Goal: Task Accomplishment & Management: Complete application form

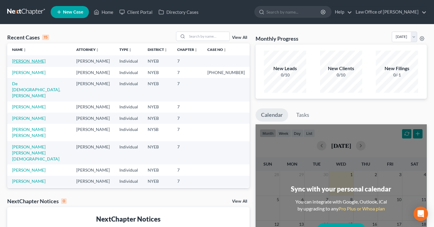
click at [25, 62] on link "[PERSON_NAME]" at bounding box center [28, 61] width 33 height 5
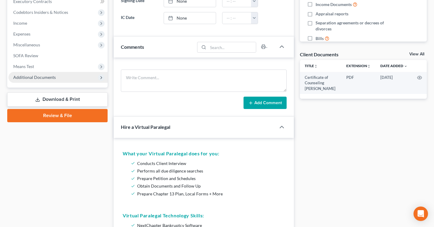
scroll to position [175, 0]
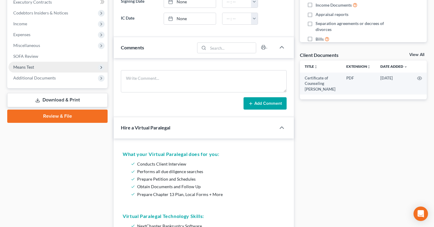
click at [101, 67] on icon at bounding box center [101, 67] width 5 height 5
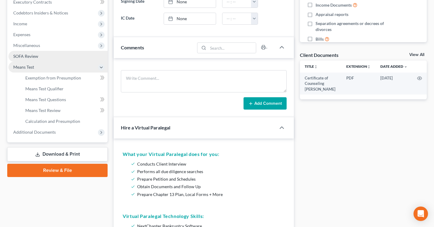
click at [86, 56] on link "SOFA Review" at bounding box center [57, 56] width 99 height 11
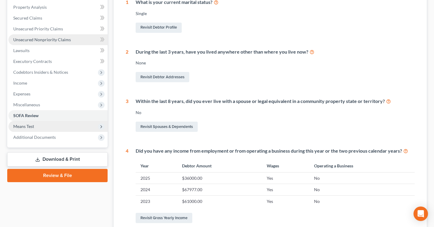
scroll to position [147, 0]
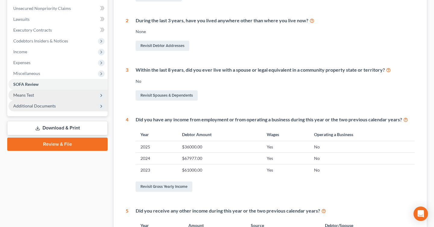
click at [92, 106] on span "Additional Documents" at bounding box center [57, 106] width 99 height 11
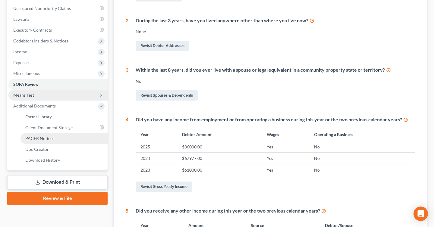
click at [50, 139] on span "PACER Notices" at bounding box center [39, 138] width 29 height 5
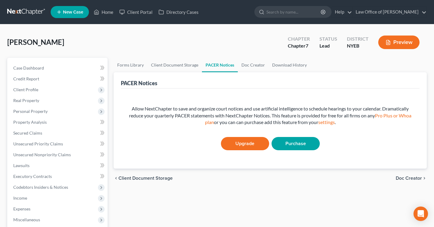
scroll to position [7, 0]
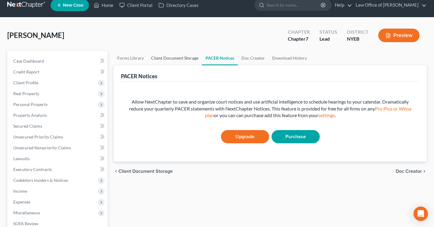
click at [172, 61] on link "Client Document Storage" at bounding box center [174, 58] width 55 height 14
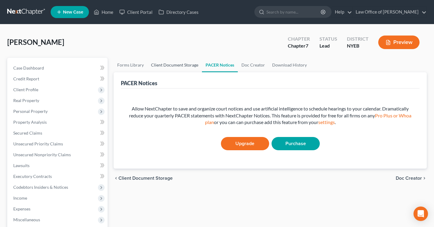
select select "0"
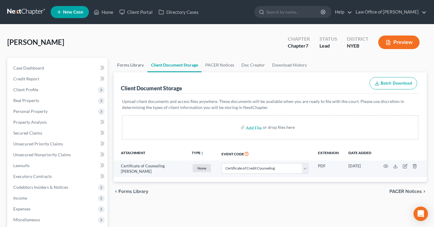
click at [139, 65] on link "Forms Library" at bounding box center [131, 65] width 34 height 14
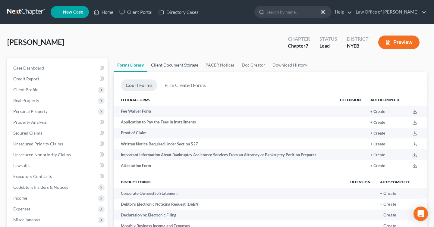
click at [178, 66] on link "Client Document Storage" at bounding box center [174, 65] width 55 height 14
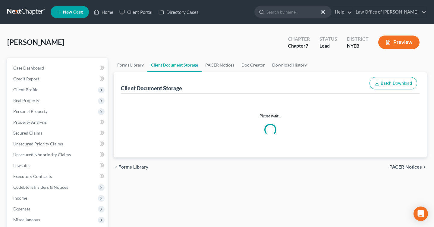
select select "0"
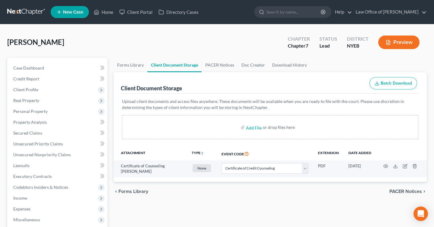
click at [411, 47] on button "Preview" at bounding box center [398, 43] width 41 height 14
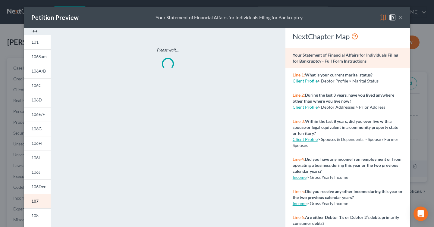
click at [401, 21] on button "×" at bounding box center [401, 17] width 4 height 7
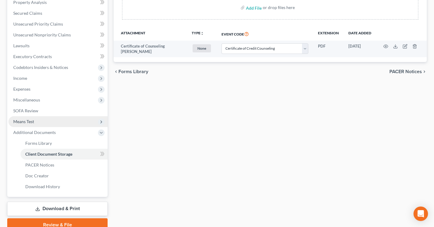
scroll to position [147, 0]
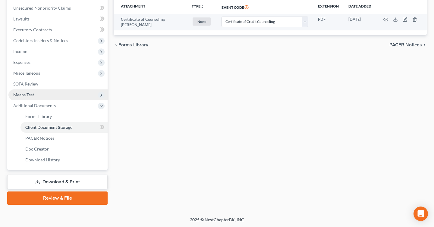
click at [60, 197] on link "Review & File" at bounding box center [57, 198] width 100 height 13
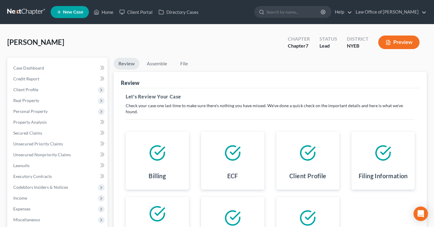
scroll to position [93, 0]
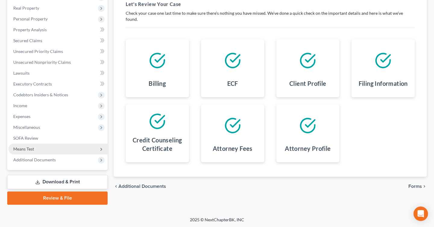
click at [424, 184] on icon "chevron_right" at bounding box center [424, 186] width 5 height 5
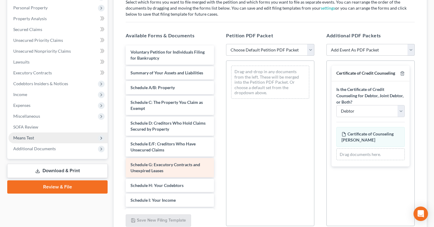
scroll to position [103, 0]
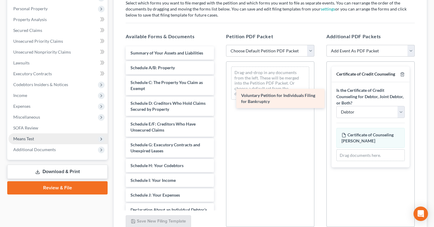
drag, startPoint x: 169, startPoint y: 52, endPoint x: 283, endPoint y: 94, distance: 120.9
click at [219, 94] on div "Voluntary Petition for Individuals Filing for Bankruptcy Voluntary Petition for…" at bounding box center [170, 201] width 98 height 310
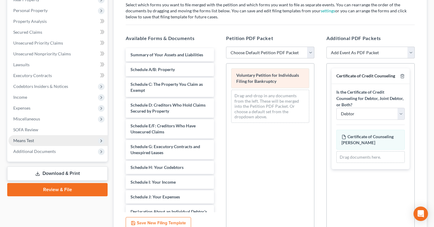
scroll to position [98, 0]
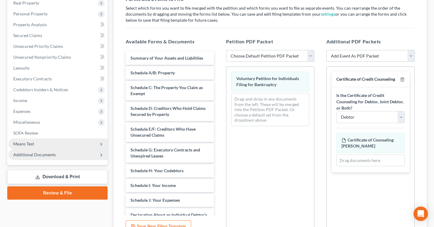
click at [61, 154] on span "Additional Documents" at bounding box center [57, 155] width 99 height 11
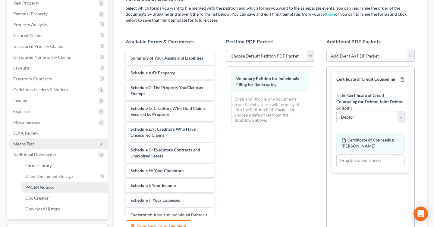
click at [56, 186] on link "PACER Notices" at bounding box center [64, 187] width 87 height 11
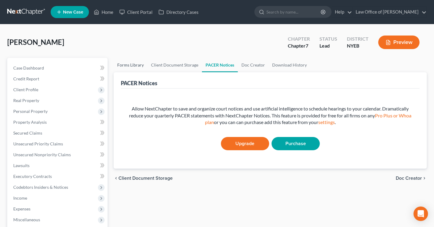
click at [139, 64] on link "Forms Library" at bounding box center [131, 65] width 34 height 14
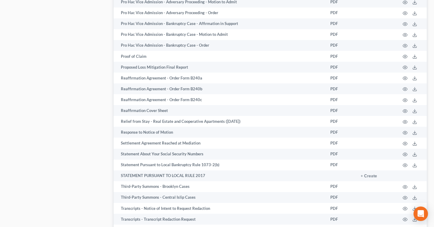
scroll to position [940, 0]
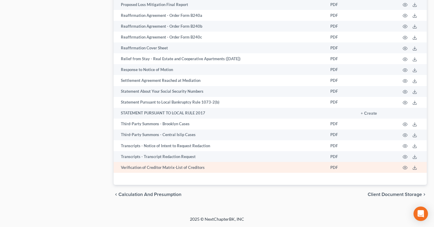
click at [408, 168] on td at bounding box center [411, 167] width 31 height 11
click at [406, 168] on icon "button" at bounding box center [405, 168] width 5 height 5
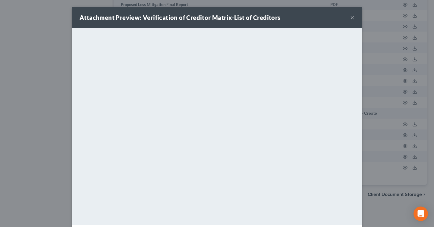
scroll to position [25, 0]
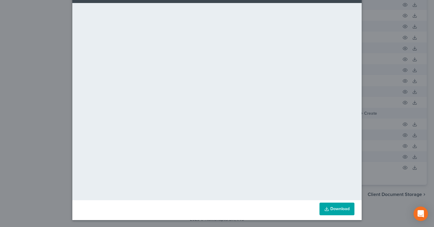
click at [44, 68] on div "Attachment Preview: Verification of Creditor Matrix-List of Creditors × Download" at bounding box center [217, 113] width 434 height 227
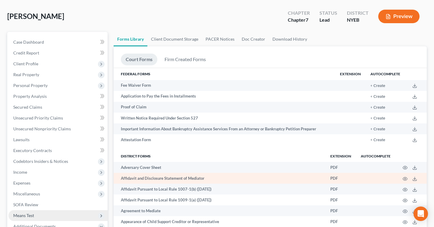
scroll to position [24, 0]
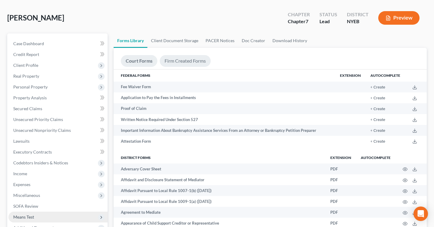
click at [189, 58] on link "Firm Created Forms" at bounding box center [185, 61] width 51 height 12
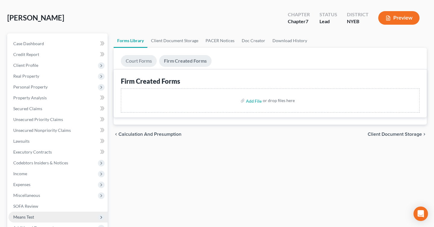
click at [140, 59] on link "Court Forms" at bounding box center [139, 61] width 36 height 12
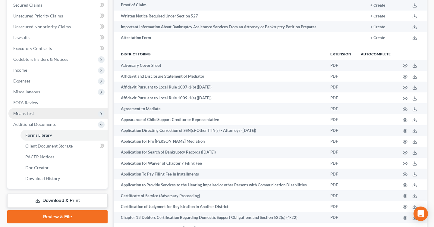
scroll to position [0, 0]
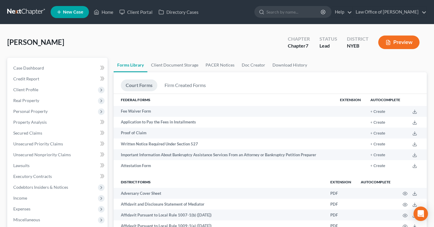
click at [397, 46] on button "Preview" at bounding box center [398, 43] width 41 height 14
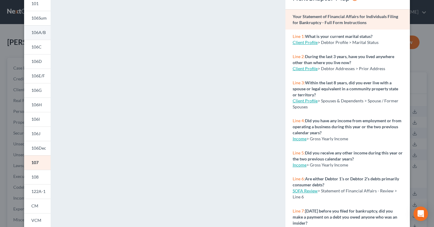
scroll to position [6, 0]
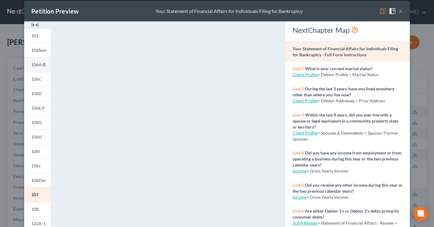
click at [40, 66] on span "106A/B" at bounding box center [38, 64] width 14 height 5
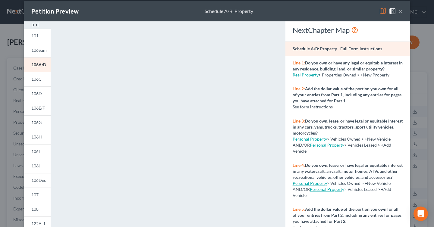
click at [400, 10] on button "×" at bounding box center [401, 11] width 4 height 7
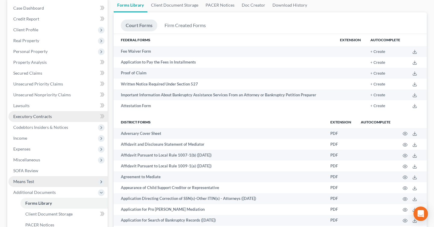
scroll to position [12, 0]
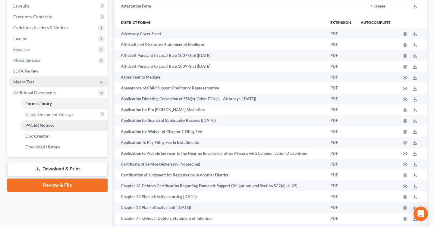
click at [43, 127] on span "PACER Notices" at bounding box center [39, 125] width 29 height 5
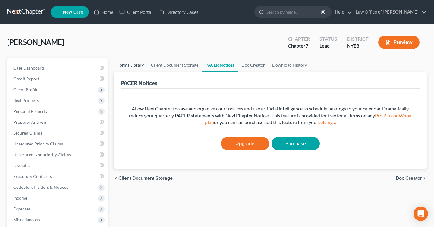
click at [133, 67] on link "Forms Library" at bounding box center [131, 65] width 34 height 14
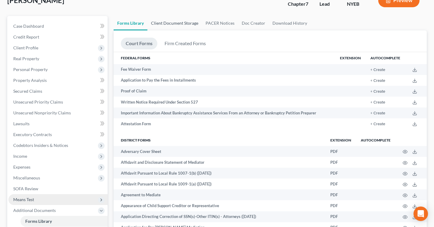
click at [183, 20] on link "Client Document Storage" at bounding box center [174, 23] width 55 height 14
select select "0"
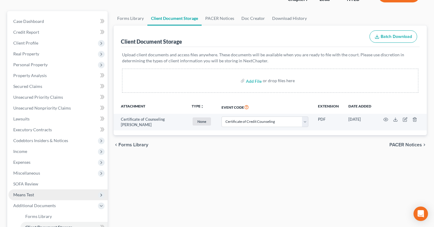
scroll to position [52, 0]
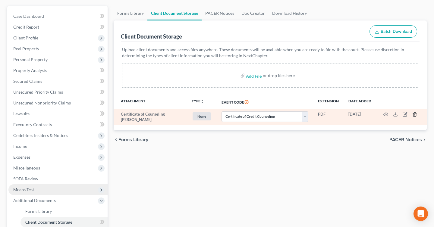
click at [416, 115] on icon "button" at bounding box center [414, 115] width 3 height 4
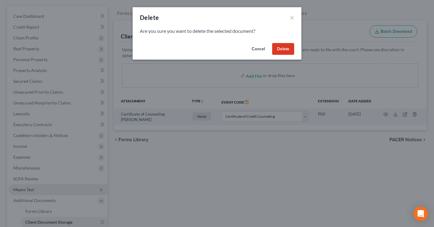
click at [290, 52] on button "Delete" at bounding box center [283, 49] width 22 height 12
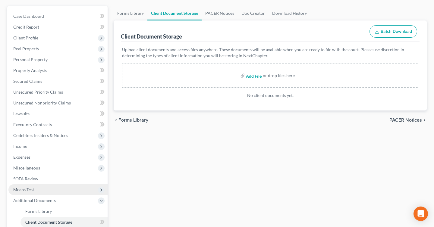
click at [256, 77] on input "file" at bounding box center [253, 75] width 14 height 11
type input "C:\fakepath\Certificate of Counseling [PERSON_NAME].pdf"
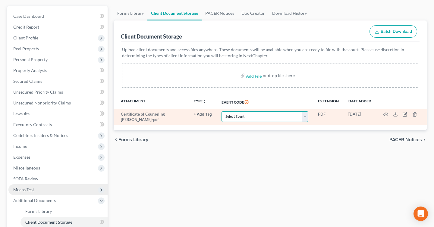
click at [247, 115] on select "Select Event Certificate of Credit Counseling Employee Income Records / Copies …" at bounding box center [265, 117] width 87 height 11
select select "0"
click at [222, 112] on select "Select Event Certificate of Credit Counseling Employee Income Records / Copies …" at bounding box center [265, 117] width 87 height 11
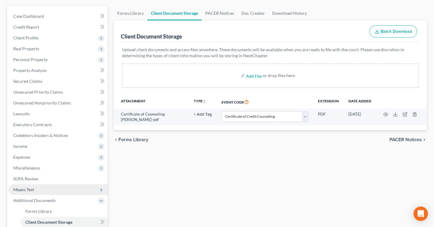
click at [418, 140] on span "PACER Notices" at bounding box center [406, 140] width 33 height 5
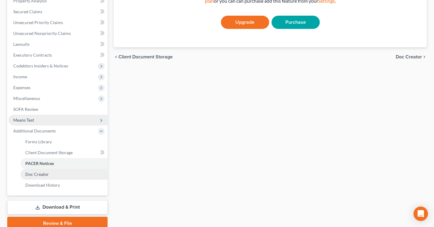
scroll to position [125, 0]
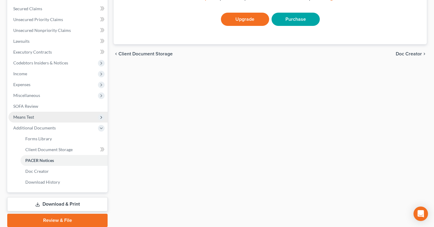
click at [62, 217] on link "Review & File" at bounding box center [57, 220] width 100 height 13
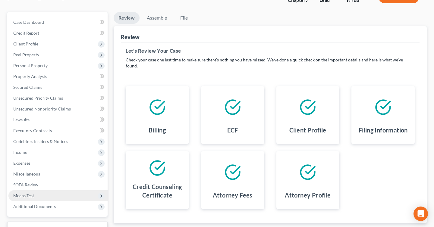
scroll to position [93, 0]
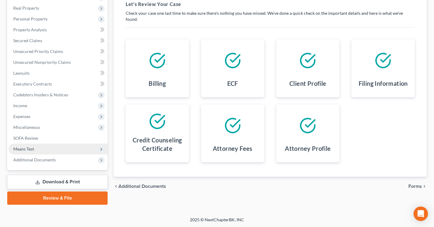
click at [422, 184] on icon "chevron_right" at bounding box center [424, 186] width 5 height 5
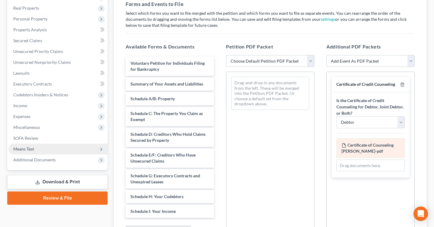
click at [382, 147] on span "Certificate of Counseling [PERSON_NAME]-pdf" at bounding box center [368, 148] width 52 height 11
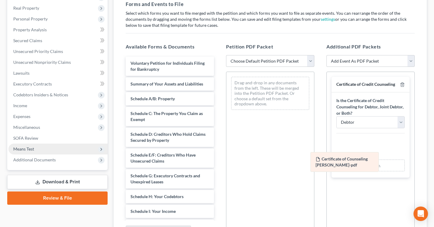
drag, startPoint x: 382, startPoint y: 147, endPoint x: 355, endPoint y: 161, distance: 31.2
click at [355, 161] on div "Certificate of Counseling [PERSON_NAME]-pdf Amended Certificate of Counseling […" at bounding box center [371, 154] width 68 height 33
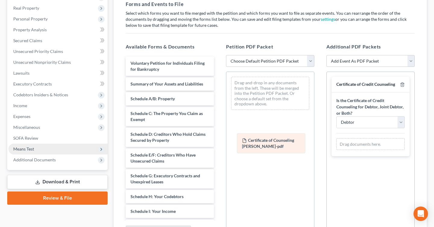
drag, startPoint x: 360, startPoint y: 155, endPoint x: 254, endPoint y: 146, distance: 106.5
click at [337, 146] on div "Certificate of Counseling [PERSON_NAME]-pdf Amended Certificate of Counseling […" at bounding box center [371, 144] width 68 height 12
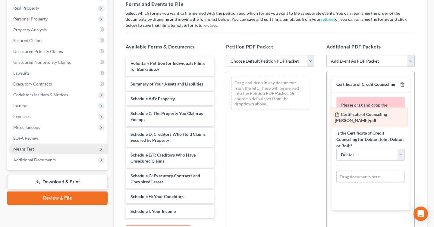
drag, startPoint x: 265, startPoint y: 84, endPoint x: 363, endPoint y: 115, distance: 103.3
click at [314, 115] on div "Certificate of Counseling [PERSON_NAME]-pdf Certificate of Counseling [PERSON_N…" at bounding box center [270, 93] width 88 height 43
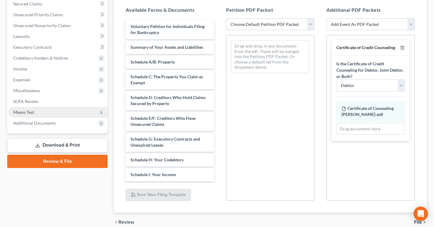
scroll to position [130, 0]
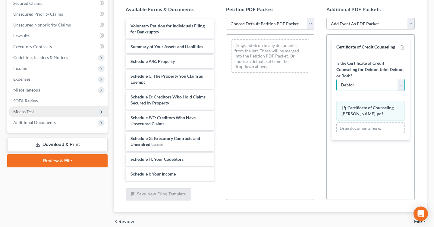
click at [400, 88] on select "Debtor Joint Debtor Debtor and Joint Debtor" at bounding box center [371, 85] width 68 height 12
click at [337, 79] on select "Debtor Joint Debtor Debtor and Joint Debtor" at bounding box center [371, 85] width 68 height 12
click at [375, 112] on div "Certificate of Counseling [PERSON_NAME]-pdf Amended Certificate of Counseling […" at bounding box center [371, 117] width 68 height 33
click at [0, 0] on div "Certificate of Counseling [PERSON_NAME]-pdf Amended Certificate of Counseling […" at bounding box center [0, 0] width 0 height 0
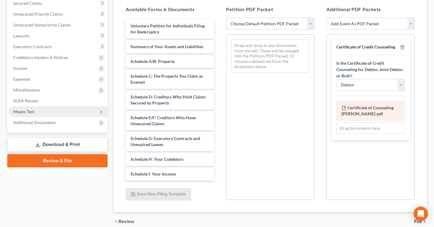
click at [375, 112] on div "Certificate of Counseling [PERSON_NAME]-pdf Amended Certificate of Counseling […" at bounding box center [371, 111] width 68 height 20
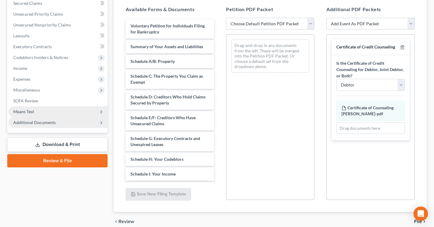
click at [74, 120] on span "Additional Documents" at bounding box center [57, 122] width 99 height 11
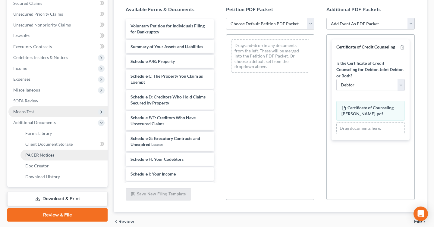
click at [74, 154] on link "PACER Notices" at bounding box center [64, 155] width 87 height 11
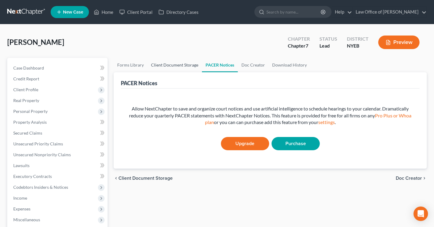
click at [177, 67] on link "Client Document Storage" at bounding box center [174, 65] width 55 height 14
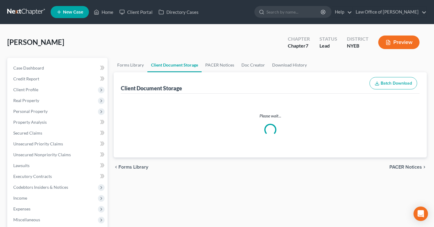
select select "0"
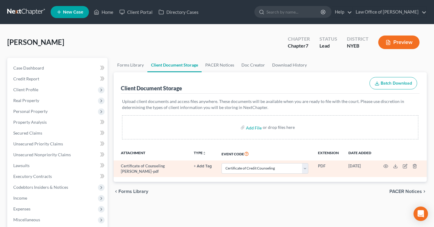
click at [152, 169] on td "Certificate of Counseling [PERSON_NAME]-pdf" at bounding box center [151, 169] width 75 height 17
click at [303, 171] on select "Select Event Certificate of Credit Counseling Employee Income Records / Copies …" at bounding box center [265, 168] width 87 height 11
click at [222, 163] on select "Select Event Certificate of Credit Counseling Employee Income Records / Copies …" at bounding box center [265, 168] width 87 height 11
click at [382, 166] on td at bounding box center [401, 169] width 51 height 17
click at [386, 166] on icon "button" at bounding box center [386, 166] width 5 height 5
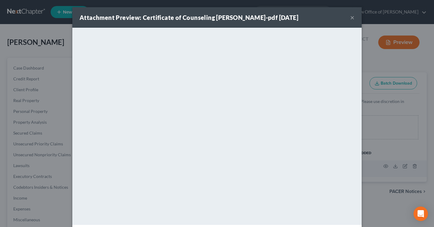
click at [351, 17] on button "×" at bounding box center [352, 17] width 4 height 7
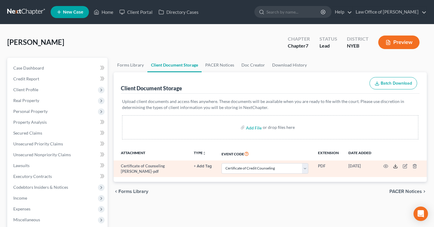
click at [394, 167] on icon at bounding box center [396, 167] width 4 height 1
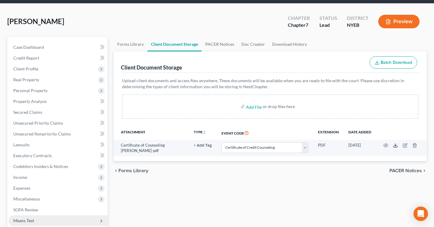
scroll to position [24, 0]
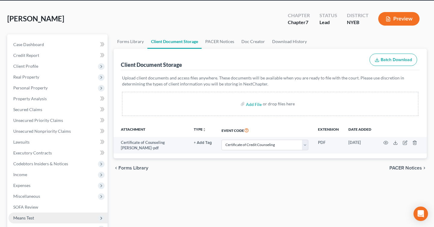
click at [276, 103] on div "or drop files here" at bounding box center [279, 104] width 32 height 6
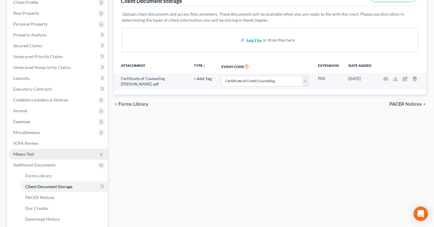
click at [253, 40] on input "file" at bounding box center [253, 40] width 14 height 11
type input "C:\fakepath\1073-2(b)[PERSON_NAME].pdf"
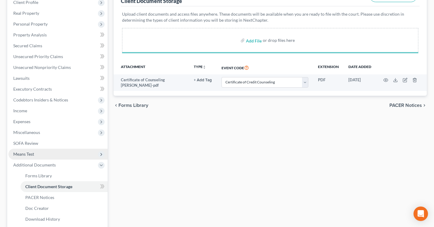
select select "0"
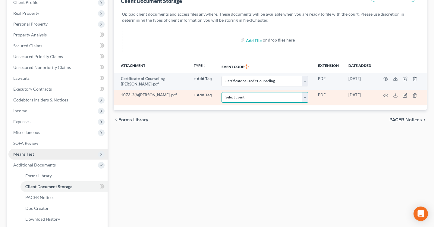
click at [269, 100] on select "Select Event Certificate of Credit Counseling Employee Income Records / Copies …" at bounding box center [265, 97] width 87 height 11
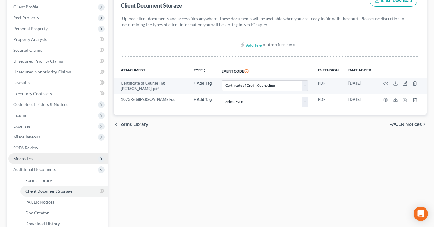
scroll to position [0, 0]
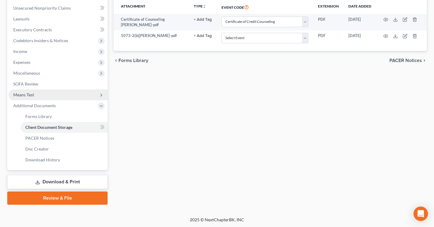
click at [76, 201] on link "Review & File" at bounding box center [57, 198] width 100 height 13
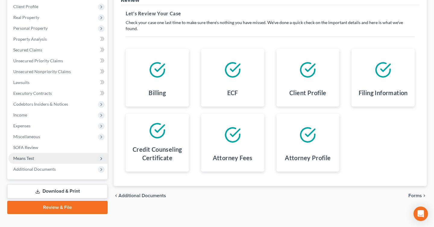
scroll to position [93, 0]
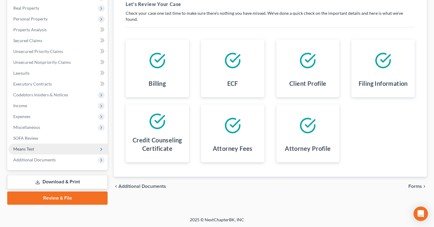
click at [414, 184] on span "Forms" at bounding box center [416, 186] width 14 height 5
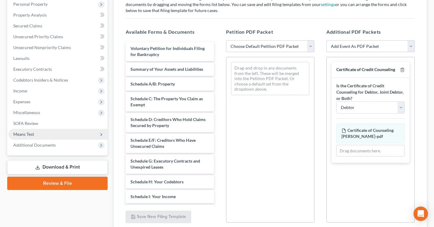
scroll to position [109, 0]
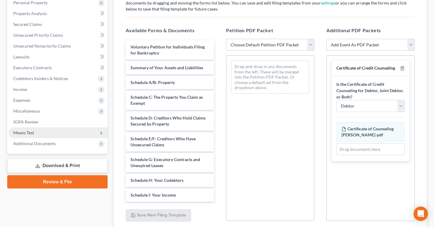
click at [398, 49] on select "Add Event As PDF Packet Certificate of Credit Counseling Employee Income Record…" at bounding box center [371, 45] width 88 height 12
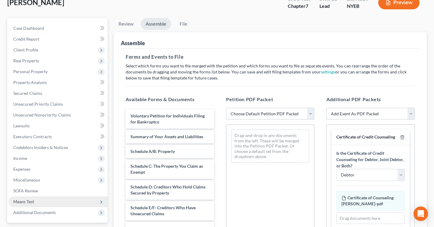
scroll to position [84, 0]
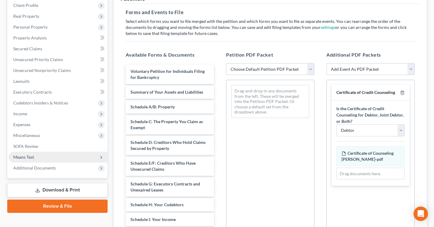
click at [279, 71] on select "Choose Default Petition PDF Packet Complete Bankruptcy Petition (all forms and …" at bounding box center [270, 69] width 88 height 12
click at [226, 63] on select "Choose Default Petition PDF Packet Complete Bankruptcy Petition (all forms and …" at bounding box center [270, 69] width 88 height 12
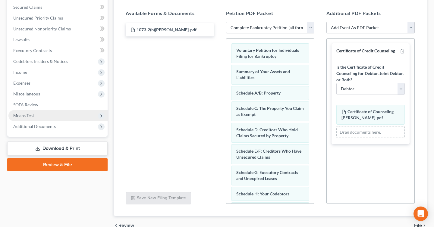
scroll to position [138, 0]
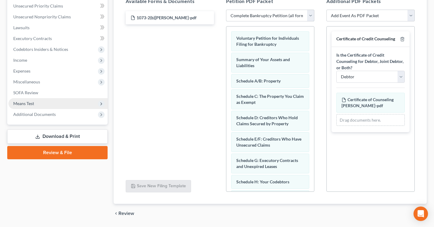
click at [281, 14] on select "Choose Default Petition PDF Packet Complete Bankruptcy Petition (all forms and …" at bounding box center [270, 16] width 88 height 12
select select "2"
click at [226, 10] on select "Choose Default Petition PDF Packet Complete Bankruptcy Petition (all forms and …" at bounding box center [270, 16] width 88 height 12
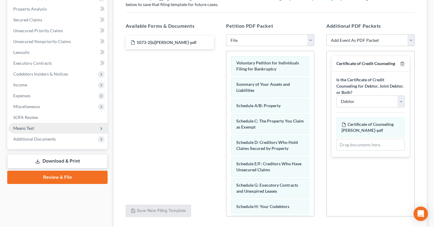
scroll to position [109, 0]
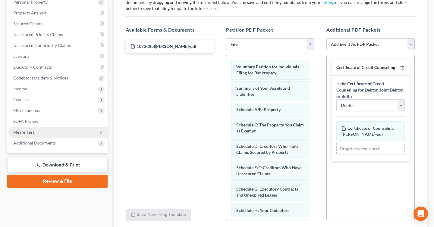
click at [273, 42] on select "Choose Default Petition PDF Packet Complete Bankruptcy Petition (all forms and …" at bounding box center [270, 44] width 88 height 12
select select
click at [226, 38] on select "Choose Default Petition PDF Packet Complete Bankruptcy Petition (all forms and …" at bounding box center [270, 44] width 88 height 12
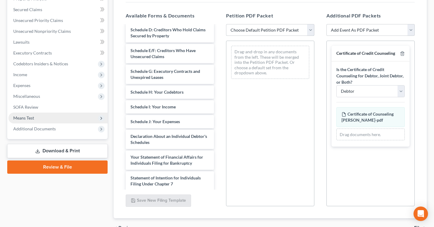
scroll to position [125, 0]
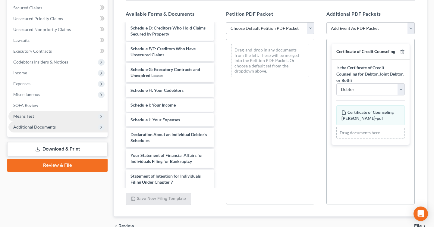
click at [96, 126] on span "Additional Documents" at bounding box center [57, 127] width 99 height 11
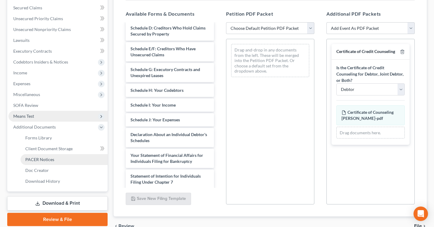
click at [68, 162] on link "PACER Notices" at bounding box center [64, 159] width 87 height 11
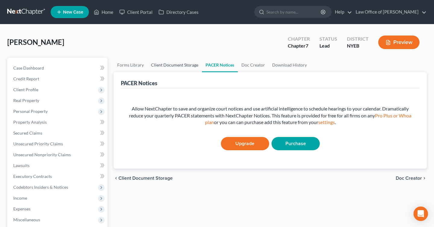
click at [183, 66] on link "Client Document Storage" at bounding box center [174, 65] width 55 height 14
select select "0"
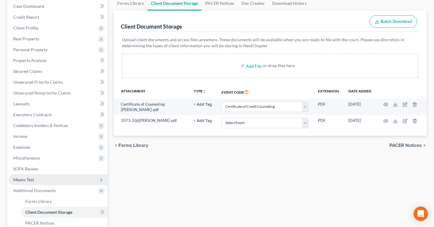
scroll to position [70, 0]
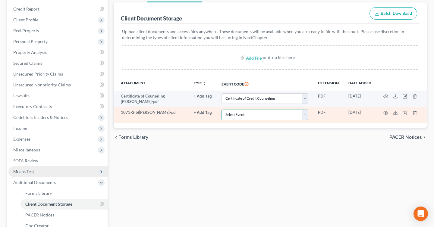
click at [258, 115] on select "Select Event Certificate of Credit Counseling Employee Income Records / Copies …" at bounding box center [265, 115] width 87 height 11
select select "3"
click at [222, 110] on select "Select Event Certificate of Credit Counseling Employee Income Records / Copies …" at bounding box center [265, 115] width 87 height 11
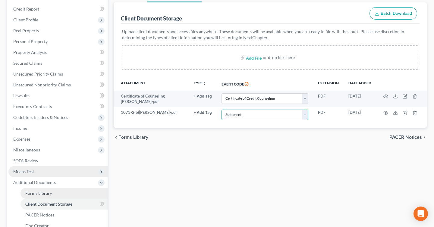
scroll to position [147, 0]
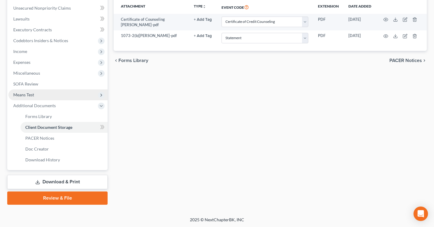
click at [72, 202] on link "Review & File" at bounding box center [57, 198] width 100 height 13
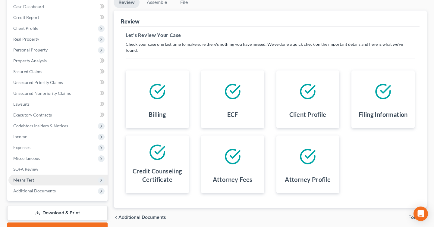
scroll to position [93, 0]
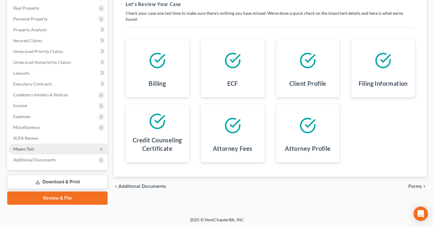
click at [416, 184] on span "Forms" at bounding box center [416, 186] width 14 height 5
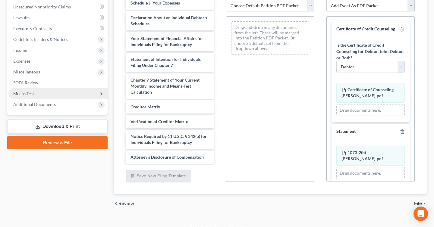
scroll to position [150, 0]
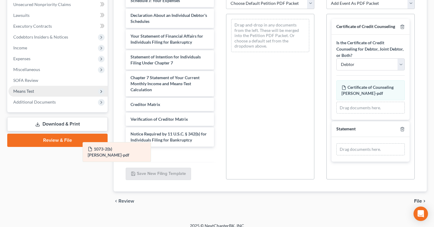
drag, startPoint x: 379, startPoint y: 148, endPoint x: 126, endPoint y: 147, distance: 253.3
click at [337, 147] on div "1073-2(b)[PERSON_NAME]-pdf Amended 1073-2(b)[PERSON_NAME]-pdf 1073-2(b)[PERSON_…" at bounding box center [371, 150] width 68 height 12
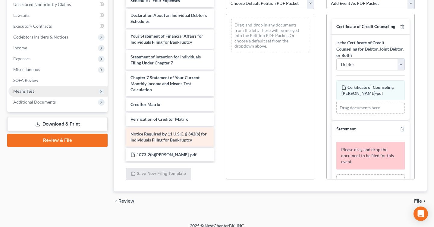
scroll to position [183, 0]
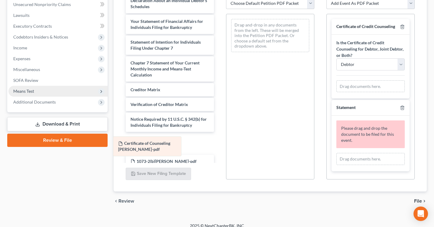
drag, startPoint x: 378, startPoint y: 88, endPoint x: 162, endPoint y: 143, distance: 222.5
click at [337, 93] on div "Certificate of Counseling [PERSON_NAME]-pdf Amended Certificate of Counseling […" at bounding box center [371, 87] width 68 height 12
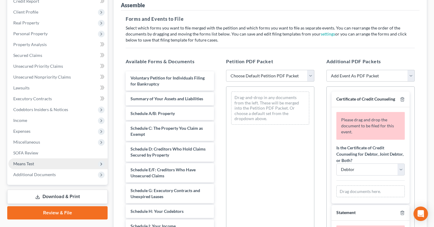
scroll to position [79, 0]
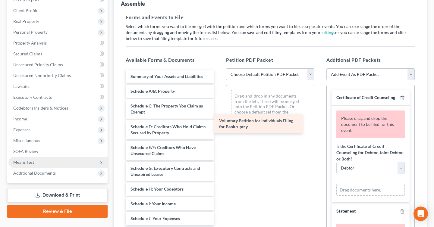
drag, startPoint x: 166, startPoint y: 75, endPoint x: 257, endPoint y: 118, distance: 100.2
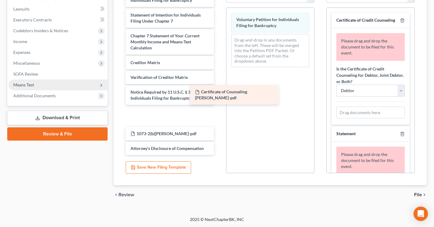
scroll to position [162, 0]
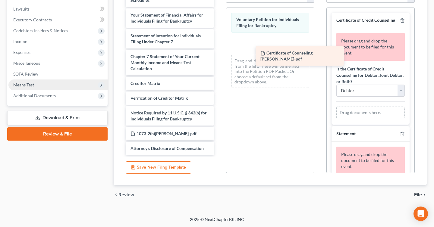
drag, startPoint x: 171, startPoint y: 120, endPoint x: 303, endPoint y: 56, distance: 147.0
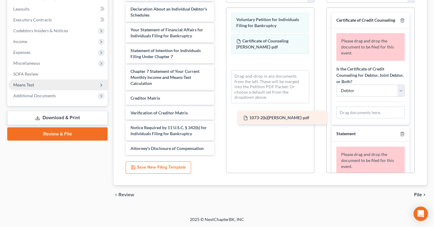
scroll to position [147, 0]
drag, startPoint x: 152, startPoint y: 136, endPoint x: 289, endPoint y: 96, distance: 143.4
click at [219, 96] on div "1073-2(b)[PERSON_NAME]-pdf Summary of Your Assets and Liabilities Schedule A/B:…" at bounding box center [170, 0] width 98 height 310
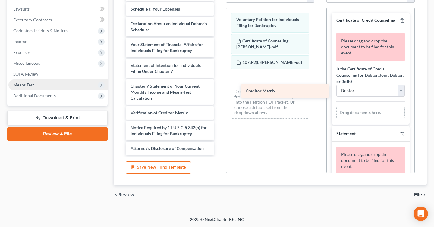
scroll to position [132, 0]
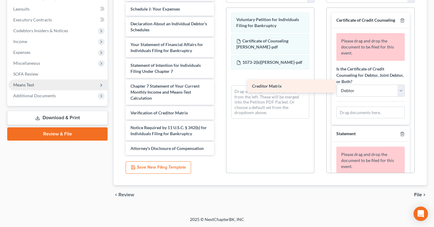
drag, startPoint x: 157, startPoint y: 99, endPoint x: 278, endPoint y: 87, distance: 122.1
click at [219, 87] on div "Creditor Matrix Summary of Your Assets and Liabilities Schedule A/B: Property S…" at bounding box center [170, 7] width 98 height 295
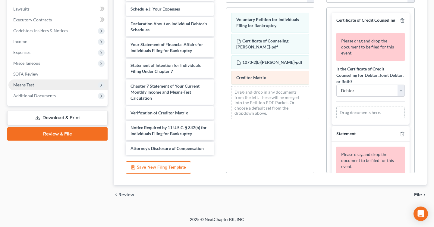
click at [257, 81] on div "Creditor Matrix" at bounding box center [270, 78] width 78 height 14
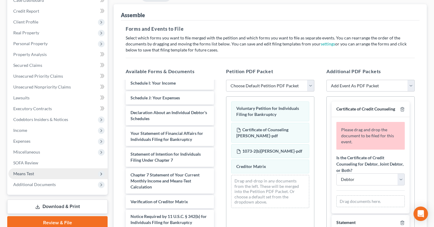
scroll to position [0, 0]
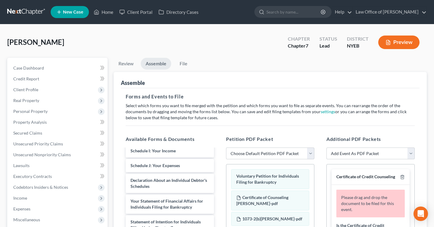
click at [397, 45] on button "Preview" at bounding box center [398, 43] width 41 height 14
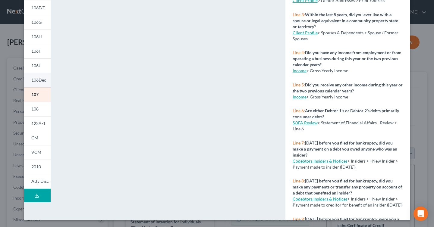
scroll to position [107, 0]
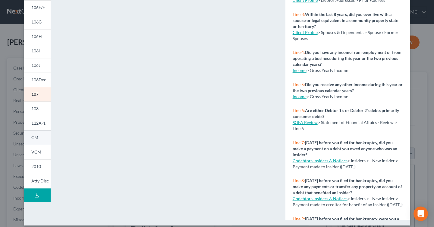
click at [36, 141] on link "CM" at bounding box center [37, 138] width 27 height 14
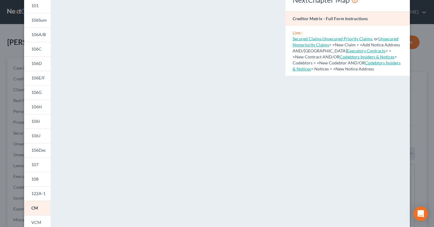
scroll to position [36, 0]
click at [428, 100] on div "Petition Preview Creditor Matrix × 101 106Sum 106A/B 106C 106D 106E/F 106G 106H…" at bounding box center [217, 113] width 434 height 227
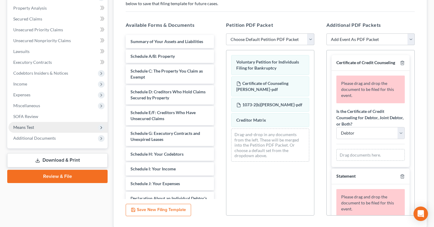
scroll to position [0, 0]
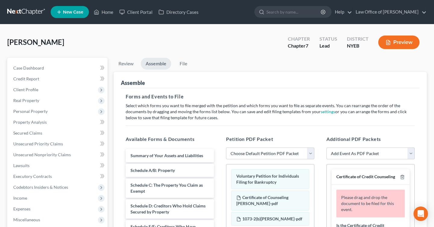
click at [211, 68] on ul "Review Assemble File" at bounding box center [270, 65] width 313 height 14
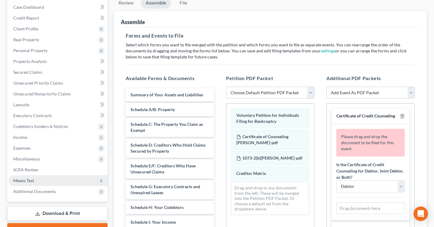
scroll to position [17, 0]
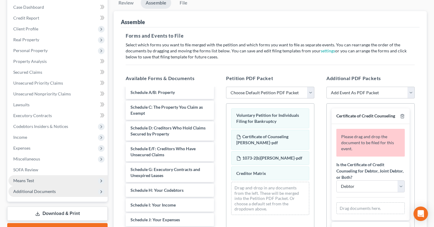
click at [94, 193] on span "Additional Documents" at bounding box center [57, 191] width 99 height 11
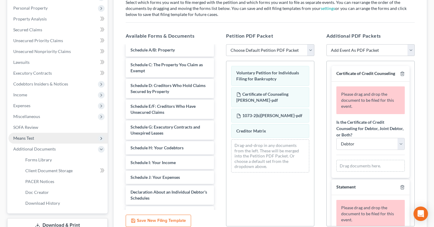
scroll to position [100, 0]
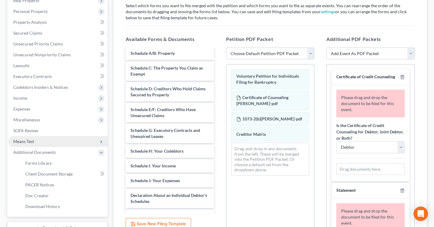
click at [282, 50] on select "Choose Default Petition PDF Packet Complete Bankruptcy Petition (all forms and …" at bounding box center [270, 54] width 88 height 12
click at [226, 48] on select "Choose Default Petition PDF Packet Complete Bankruptcy Petition (all forms and …" at bounding box center [270, 54] width 88 height 12
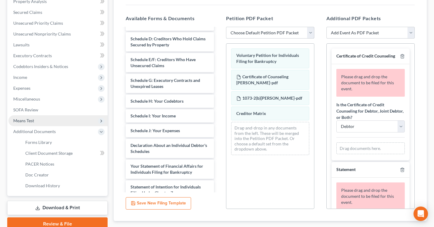
scroll to position [132, 0]
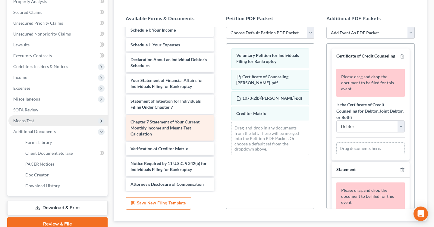
click at [180, 129] on span "Chapter 7 Statement of Your Current Monthly Income and Means-Test Calculation" at bounding box center [165, 127] width 69 height 17
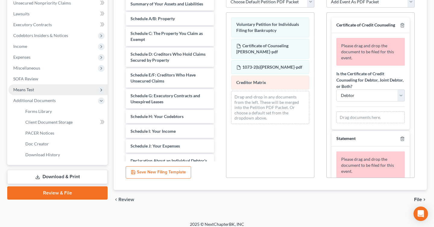
scroll to position [157, 0]
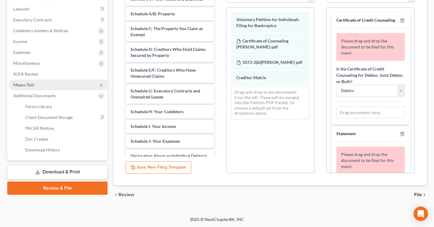
click at [419, 194] on span "File" at bounding box center [418, 195] width 8 height 5
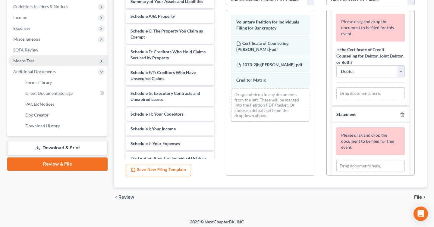
scroll to position [183, 0]
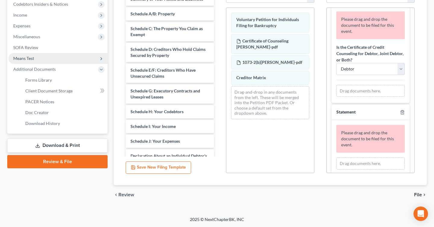
click at [420, 196] on span "File" at bounding box center [418, 195] width 8 height 5
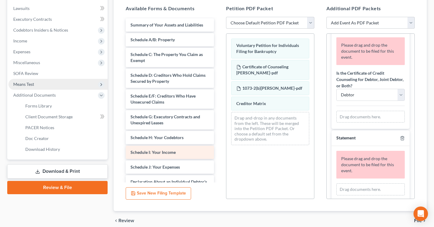
scroll to position [153, 0]
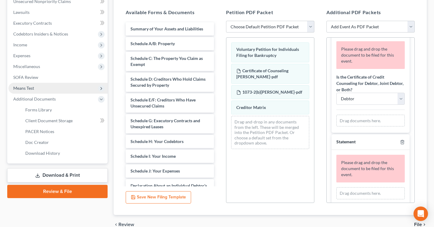
click at [86, 193] on link "Review & File" at bounding box center [57, 191] width 100 height 13
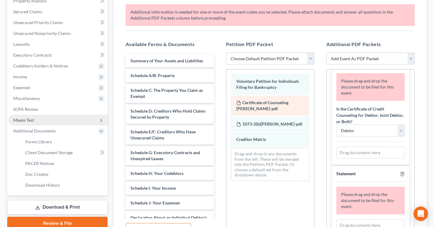
scroll to position [124, 0]
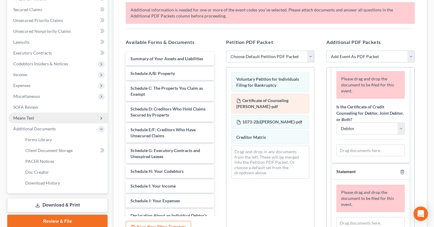
click at [278, 122] on span "1073-2(b)[PERSON_NAME]-pdf" at bounding box center [272, 121] width 60 height 5
click at [258, 134] on div "Creditor Matrix Voluntary Petition for Individuals Filing for Bankruptcy Certif…" at bounding box center [270, 126] width 88 height 116
click at [0, 0] on div "Creditor Matrix" at bounding box center [0, 0] width 0 height 0
click at [264, 82] on div "Voluntary Petition for Individuals Filing for Bankruptcy Voluntary Petition for…" at bounding box center [270, 126] width 88 height 116
click at [0, 0] on div "Voluntary Petition for Individuals Filing for Bankruptcy" at bounding box center [0, 0] width 0 height 0
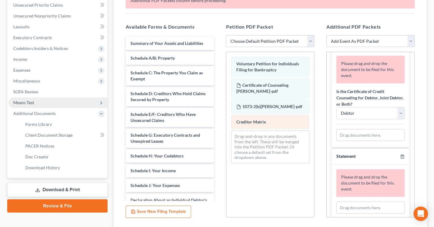
scroll to position [178, 0]
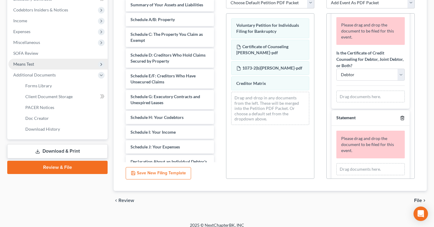
click at [401, 118] on icon "button" at bounding box center [402, 118] width 3 height 4
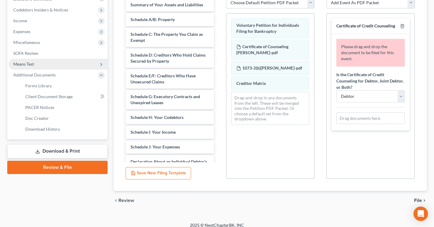
click at [406, 25] on div "Certificate of Credit Counseling" at bounding box center [371, 26] width 78 height 16
click at [402, 26] on icon "button" at bounding box center [402, 26] width 5 height 5
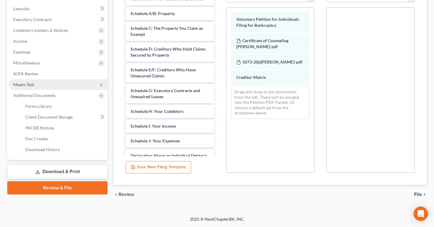
scroll to position [157, 0]
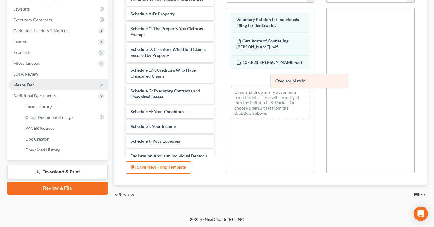
drag, startPoint x: 270, startPoint y: 73, endPoint x: 353, endPoint y: 78, distance: 83.7
click at [314, 78] on div "Creditor Matrix Voluntary Petition for Individuals Filing for Bankruptcy Certif…" at bounding box center [270, 66] width 88 height 116
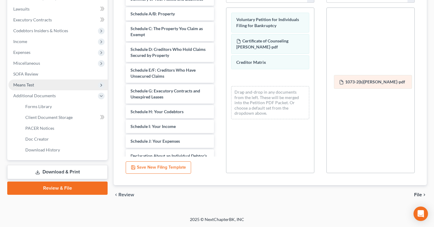
drag, startPoint x: 283, startPoint y: 63, endPoint x: 387, endPoint y: 83, distance: 105.4
click at [314, 83] on div "1073-2(b)[PERSON_NAME]-pdf Voluntary Petition for Individuals Filing for Bankru…" at bounding box center [270, 66] width 88 height 116
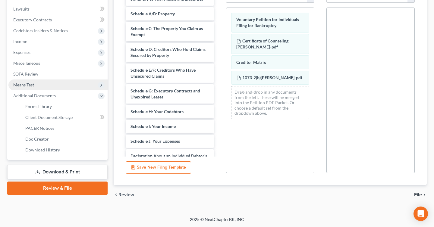
click at [418, 196] on span "File" at bounding box center [418, 195] width 8 height 5
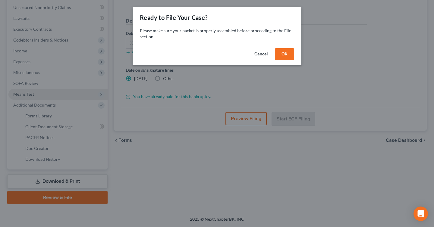
scroll to position [147, 0]
click at [261, 52] on button "Cancel" at bounding box center [261, 54] width 23 height 12
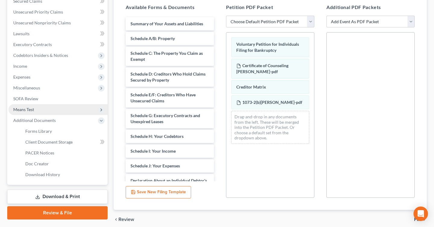
scroll to position [157, 0]
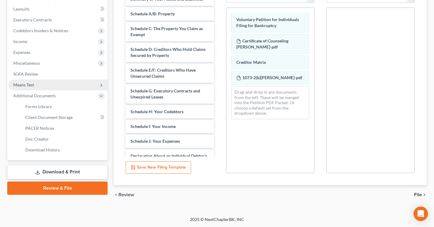
click at [417, 194] on span "File" at bounding box center [418, 195] width 8 height 5
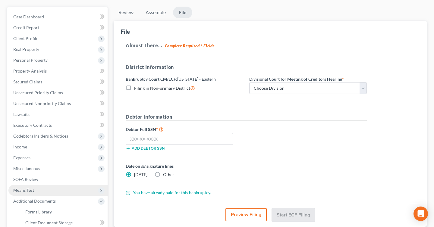
scroll to position [48, 0]
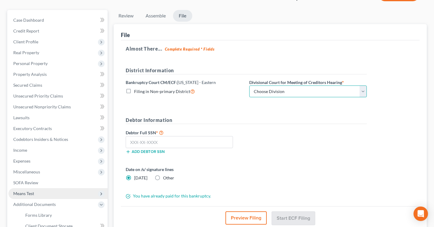
click at [282, 94] on select "Choose Division [GEOGRAPHIC_DATA]" at bounding box center [308, 92] width 118 height 12
select select "0"
click at [249, 86] on select "Choose Division [GEOGRAPHIC_DATA]" at bounding box center [308, 92] width 118 height 12
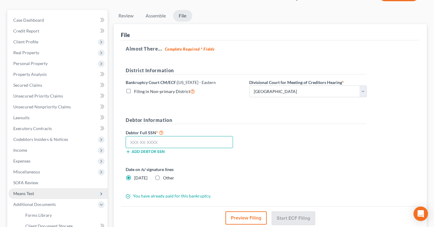
click at [144, 144] on input "text" at bounding box center [179, 142] width 107 height 12
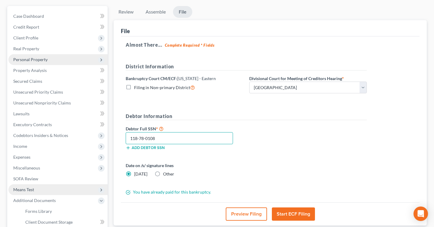
scroll to position [53, 0]
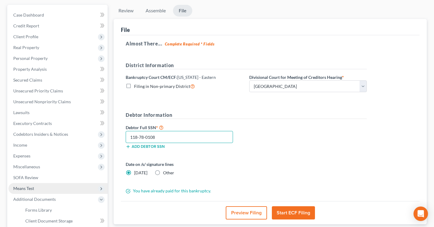
type input "118-78-0108"
click at [294, 213] on button "Start ECF Filing" at bounding box center [293, 213] width 43 height 13
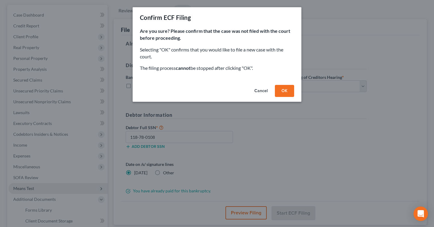
click at [260, 95] on button "Cancel" at bounding box center [261, 91] width 23 height 12
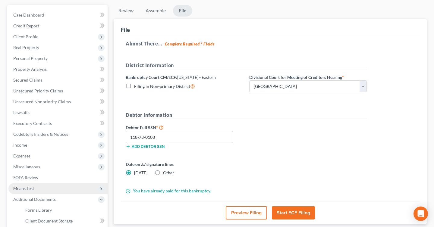
click at [158, 8] on link "Assemble" at bounding box center [156, 11] width 30 height 12
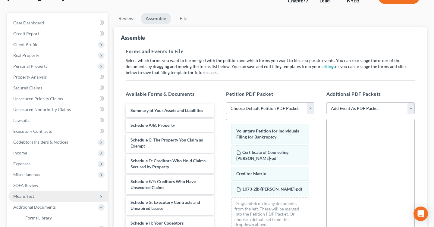
scroll to position [43, 0]
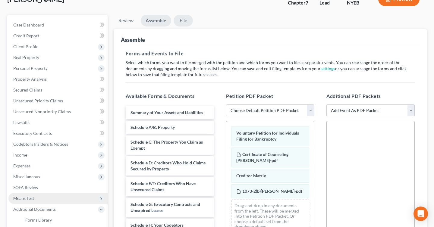
click at [183, 22] on link "File" at bounding box center [183, 21] width 19 height 12
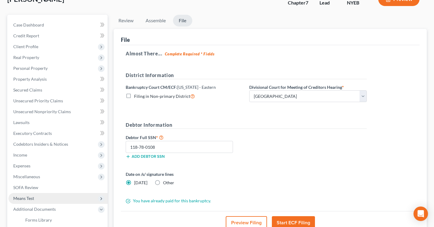
click at [296, 220] on button "Start ECF Filing" at bounding box center [293, 223] width 43 height 13
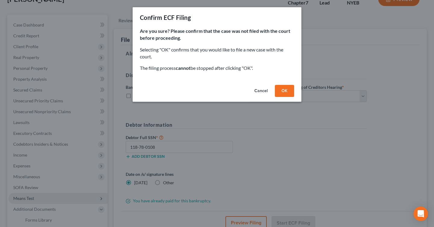
click at [284, 87] on button "OK" at bounding box center [284, 91] width 19 height 12
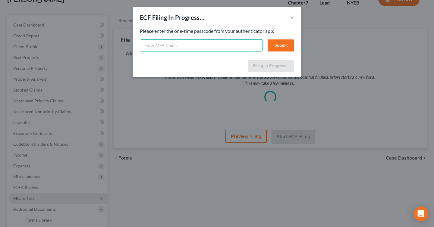
click at [225, 46] on input "text" at bounding box center [201, 46] width 123 height 12
type input "549029"
click at [282, 46] on button "Submit" at bounding box center [281, 46] width 27 height 12
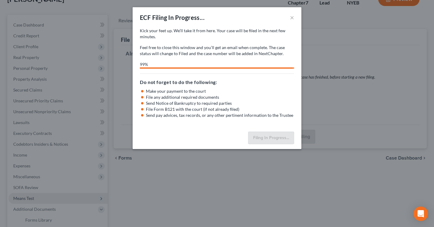
select select "0"
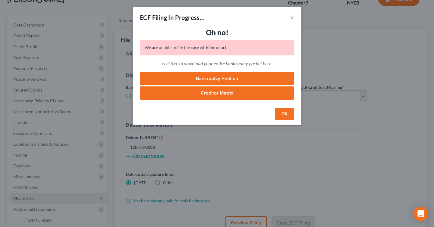
click at [239, 81] on link "Bankruptcy Petition" at bounding box center [217, 78] width 154 height 13
click at [292, 16] on button "×" at bounding box center [292, 17] width 4 height 7
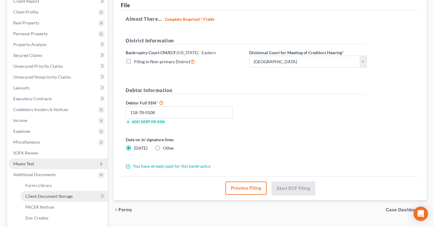
scroll to position [118, 0]
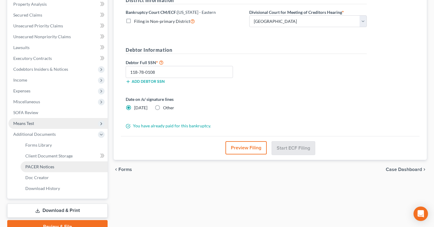
click at [58, 171] on link "PACER Notices" at bounding box center [64, 167] width 87 height 11
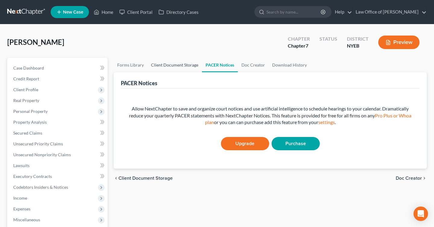
click at [163, 66] on link "Client Document Storage" at bounding box center [174, 65] width 55 height 14
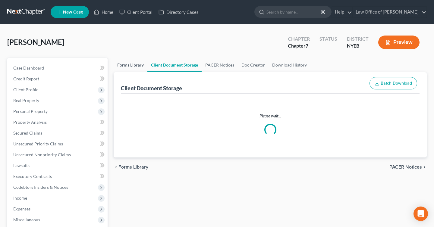
select select "0"
select select "3"
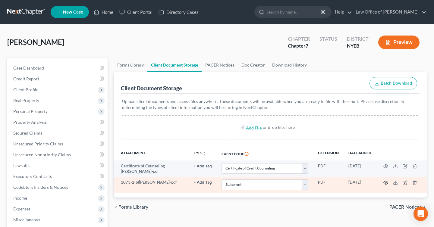
click at [385, 183] on icon "button" at bounding box center [386, 183] width 5 height 5
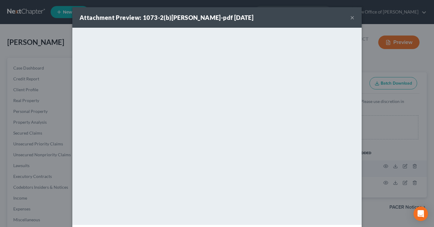
click at [352, 19] on button "×" at bounding box center [352, 17] width 4 height 7
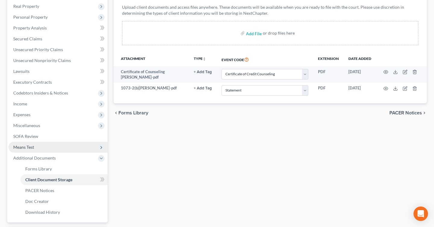
scroll to position [101, 0]
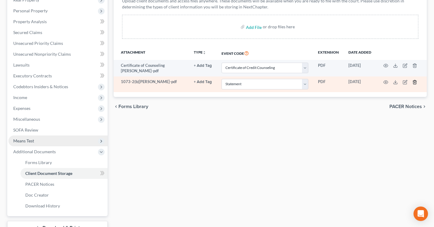
click at [415, 81] on icon "button" at bounding box center [415, 82] width 5 height 5
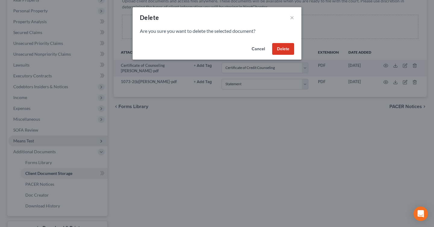
click at [284, 45] on button "Delete" at bounding box center [283, 49] width 22 height 12
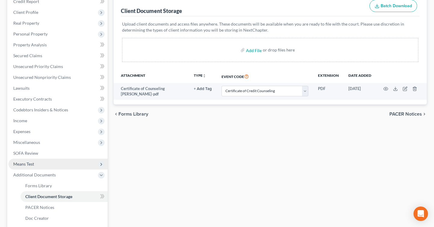
scroll to position [67, 0]
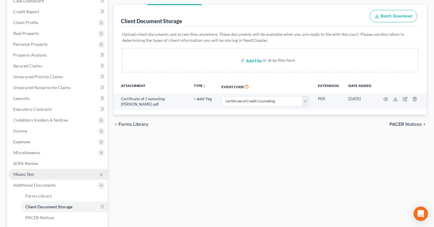
click at [251, 62] on input "file" at bounding box center [253, 60] width 14 height 11
type input "C:\fakepath\1073-2(b)[PERSON_NAME].pdf"
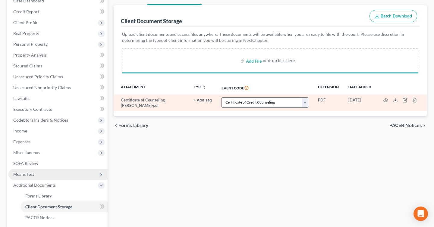
select select "0"
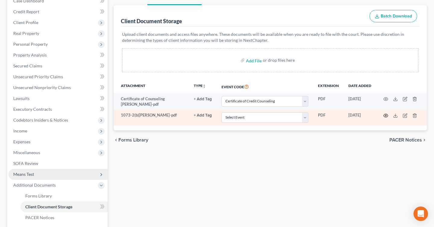
click at [387, 117] on icon "button" at bounding box center [386, 115] width 5 height 5
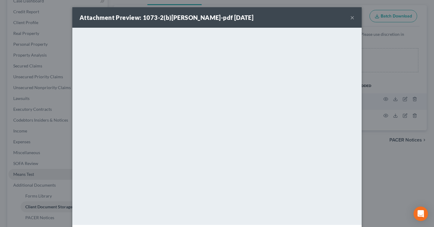
scroll to position [25, 0]
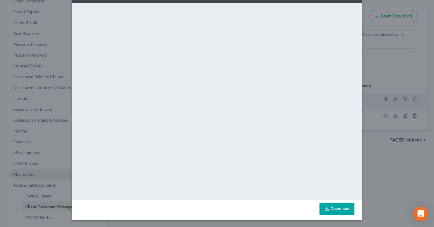
click at [428, 83] on div "Attachment Preview: 1073-2(b)[PERSON_NAME]-pdf [DATE] × <object ng-attr-data='[…" at bounding box center [217, 113] width 434 height 227
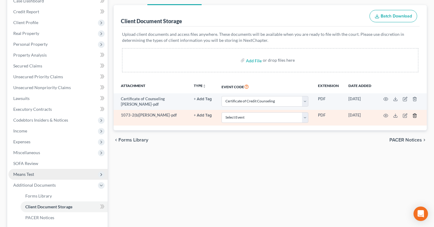
click at [415, 117] on icon "button" at bounding box center [414, 116] width 3 height 4
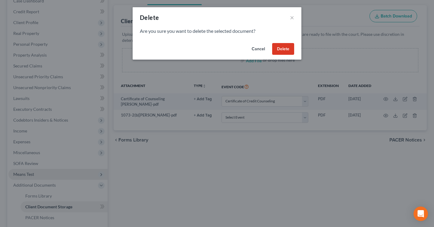
click at [284, 51] on button "Delete" at bounding box center [283, 49] width 22 height 12
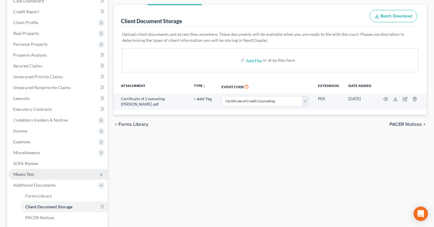
click at [241, 62] on div "Add File or drop files here" at bounding box center [270, 60] width 296 height 24
click at [254, 62] on input "file" at bounding box center [253, 60] width 14 height 11
type input "C:\fakepath\[PERSON_NAME] 1073-2(b) [PERSON_NAME].pdf"
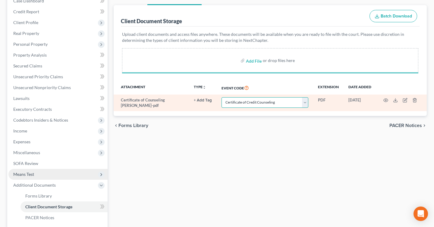
click at [274, 99] on select "Select Event Certificate of Credit Counseling Employee Income Records / Copies …" at bounding box center [265, 102] width 87 height 11
select select "0"
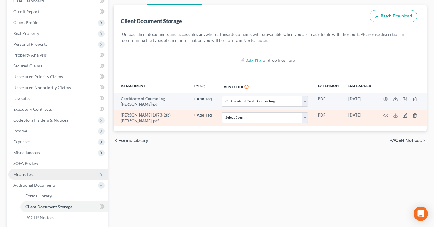
click at [275, 123] on td "Select Event Certificate of Credit Counseling Employee Income Records / Copies …" at bounding box center [265, 118] width 96 height 17
click at [275, 120] on select "Select Event Certificate of Credit Counseling Employee Income Records / Copies …" at bounding box center [265, 117] width 87 height 11
select select "3"
click at [222, 112] on select "Select Event Certificate of Credit Counseling Employee Income Records / Copies …" at bounding box center [265, 117] width 87 height 11
click at [385, 115] on icon "button" at bounding box center [386, 115] width 5 height 5
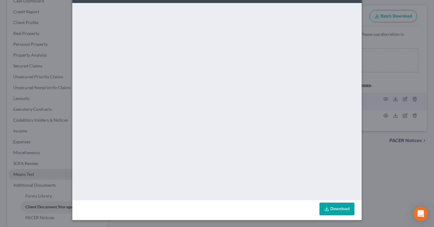
click at [380, 68] on div "Attachment Preview: [PERSON_NAME] 1073-2(b) [PERSON_NAME]-pdf [DATE] × <object …" at bounding box center [217, 113] width 434 height 227
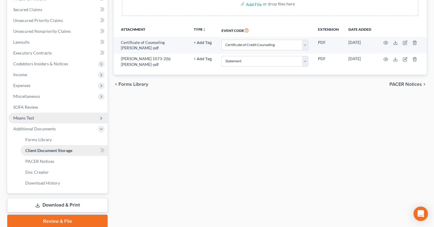
scroll to position [127, 0]
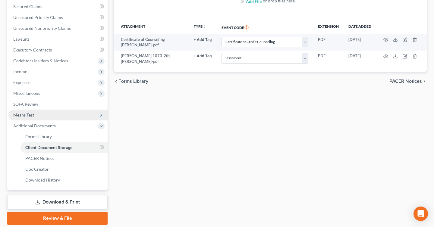
click at [69, 215] on link "Review & File" at bounding box center [57, 218] width 100 height 13
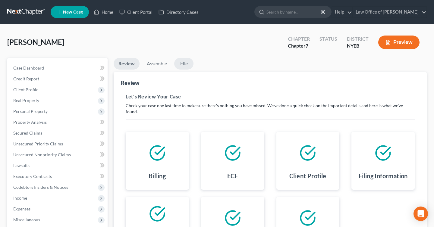
click at [180, 68] on link "File" at bounding box center [183, 64] width 19 height 12
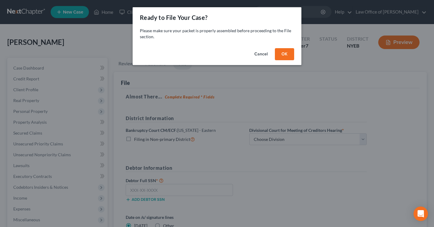
click at [163, 68] on div "Ready to File Your Case? Please make sure your packet is properly assembled bef…" at bounding box center [217, 113] width 434 height 227
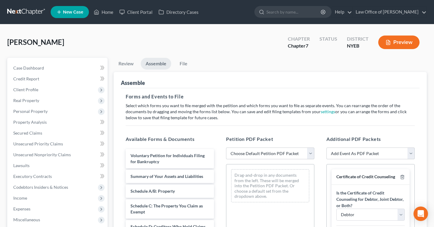
click at [161, 67] on link "Assemble" at bounding box center [156, 64] width 30 height 12
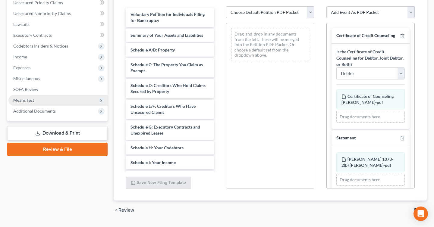
scroll to position [142, 0]
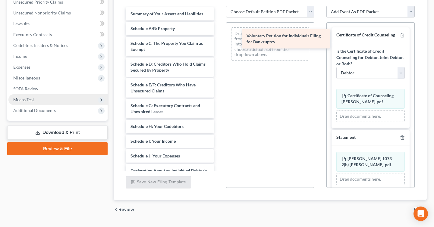
drag, startPoint x: 149, startPoint y: 14, endPoint x: 265, endPoint y: 36, distance: 118.2
click at [219, 36] on div "Voluntary Petition for Individuals Filing for Bankruptcy Voluntary Petition for…" at bounding box center [170, 162] width 98 height 310
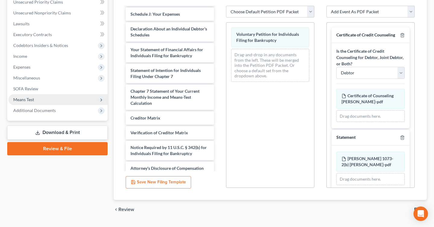
scroll to position [147, 0]
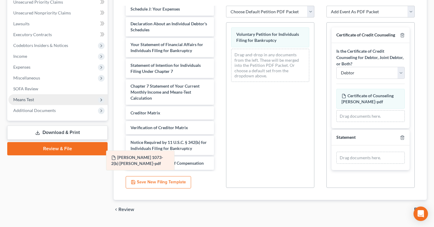
drag, startPoint x: 364, startPoint y: 165, endPoint x: 134, endPoint y: 163, distance: 229.8
click at [337, 163] on div "[PERSON_NAME] 1073-2(b) [PERSON_NAME]-pdf Amended [PERSON_NAME] 1073-2(b) [PERS…" at bounding box center [371, 158] width 68 height 12
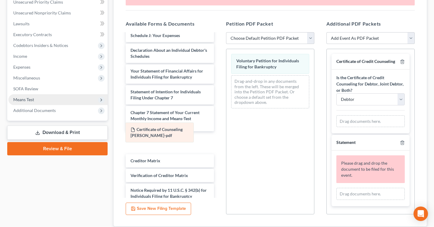
drag, startPoint x: 360, startPoint y: 127, endPoint x: 145, endPoint y: 135, distance: 215.1
click at [337, 128] on div "Certificate of Counseling [PERSON_NAME]-pdf Amended Certificate of Counseling […" at bounding box center [371, 121] width 68 height 12
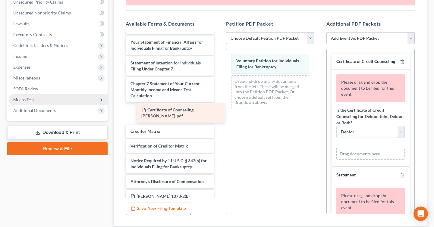
scroll to position [168, 0]
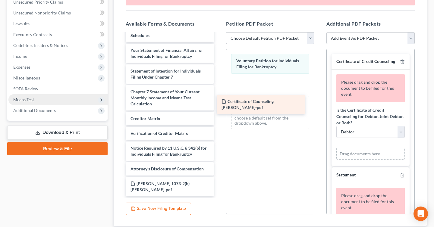
drag, startPoint x: 152, startPoint y: 115, endPoint x: 248, endPoint y: 94, distance: 98.8
click at [219, 94] on div "Certificate of Counseling [PERSON_NAME]-pdf Summary of Your Assets and Liabilit…" at bounding box center [170, 31] width 98 height 331
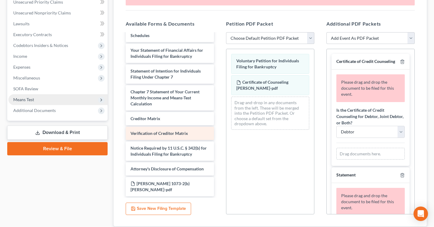
scroll to position [183, 0]
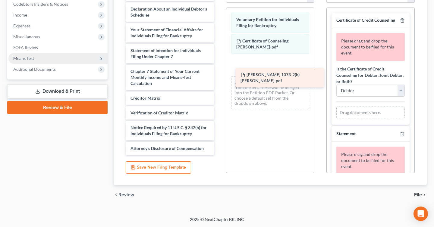
drag, startPoint x: 156, startPoint y: 137, endPoint x: 268, endPoint y: 62, distance: 134.7
click at [219, 62] on div "[PERSON_NAME] 1073-2(b) [PERSON_NAME]-pdf Summary of Your Assets and Liabilitie…" at bounding box center [170, 0] width 98 height 310
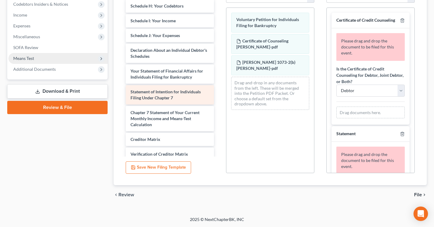
scroll to position [118, 0]
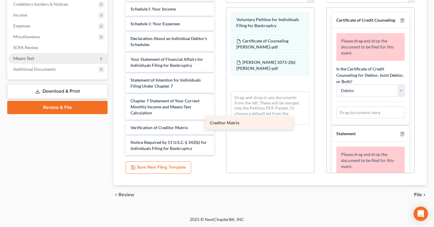
drag, startPoint x: 165, startPoint y: 130, endPoint x: 263, endPoint y: 103, distance: 102.1
click at [219, 103] on div "Creditor Matrix Summary of Your Assets and Liabilities Schedule A/B: Property S…" at bounding box center [170, 22] width 98 height 295
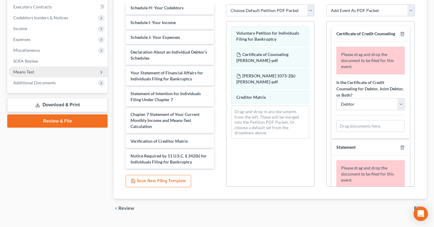
scroll to position [177, 0]
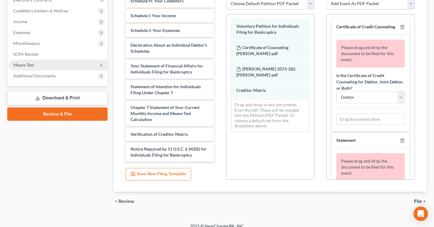
click at [419, 199] on span "File" at bounding box center [418, 201] width 8 height 5
click at [418, 202] on span "File" at bounding box center [418, 201] width 8 height 5
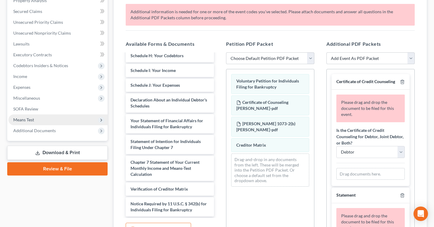
scroll to position [118, 0]
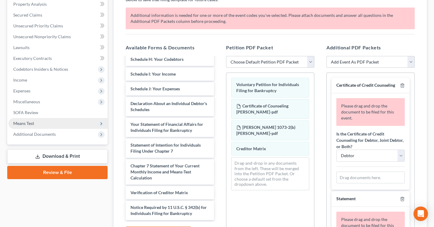
click at [400, 85] on div at bounding box center [401, 86] width 7 height 6
click at [404, 85] on icon "button" at bounding box center [402, 86] width 3 height 4
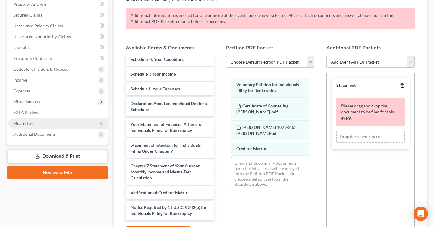
click at [404, 85] on icon "button" at bounding box center [402, 86] width 3 height 4
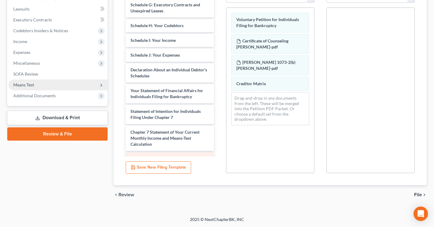
scroll to position [84, 0]
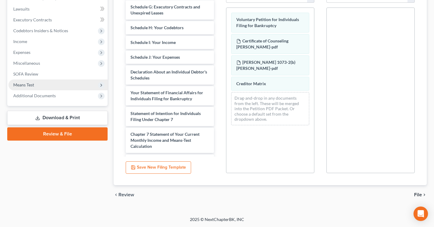
click at [422, 194] on icon "chevron_right" at bounding box center [424, 195] width 5 height 5
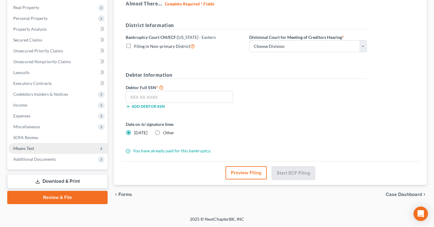
scroll to position [93, 0]
click at [158, 92] on input "text" at bounding box center [179, 97] width 107 height 12
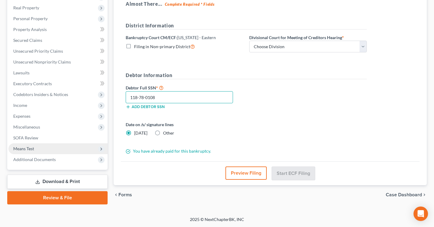
type input "118-78-0108"
click at [270, 103] on div "Debtor Full SSN * 118-78-0108 Add debtor SSN" at bounding box center [246, 99] width 247 height 30
click at [251, 173] on button "Preview Filing" at bounding box center [246, 173] width 41 height 13
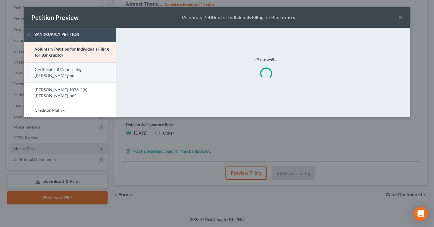
click at [86, 68] on link "Certificate of Counseling [PERSON_NAME]-pdf" at bounding box center [70, 72] width 92 height 21
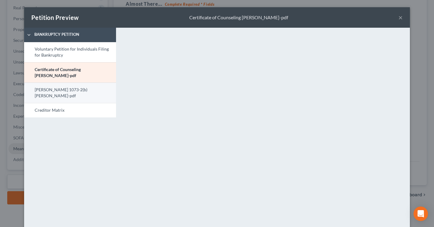
click at [86, 90] on link "[PERSON_NAME] 1073-2(b) [PERSON_NAME]-pdf" at bounding box center [70, 93] width 92 height 21
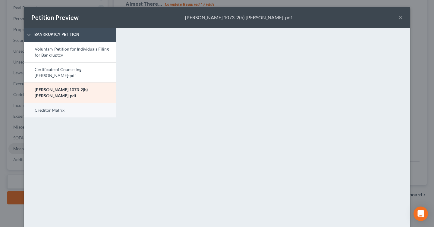
click at [92, 109] on link "Creditor Matrix" at bounding box center [70, 110] width 92 height 14
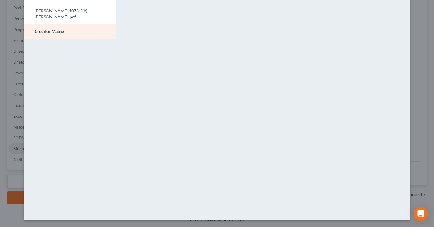
scroll to position [0, 0]
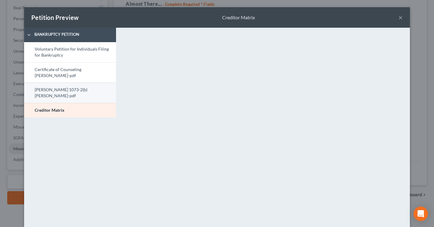
click at [77, 96] on link "[PERSON_NAME] 1073-2(b) [PERSON_NAME]-pdf" at bounding box center [70, 93] width 92 height 21
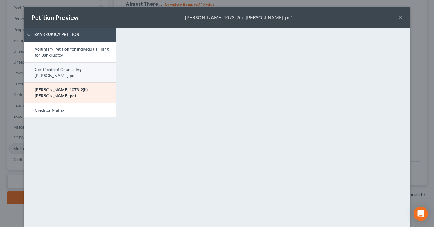
click at [85, 79] on link "Certificate of Counseling [PERSON_NAME]-pdf" at bounding box center [70, 72] width 92 height 21
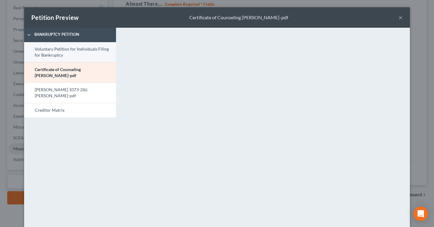
click at [59, 54] on link "Voluntary Petition for Individuals Filing for Bankruptcy" at bounding box center [70, 52] width 92 height 20
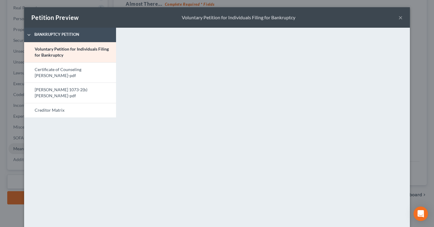
click at [402, 18] on button "×" at bounding box center [401, 17] width 4 height 7
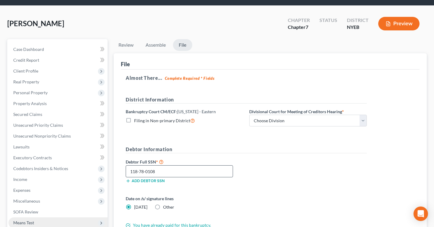
scroll to position [35, 0]
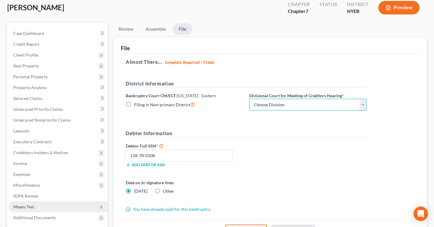
click at [274, 109] on select "Choose Division [GEOGRAPHIC_DATA]" at bounding box center [308, 105] width 118 height 12
select select "0"
click at [249, 99] on select "Choose Division [GEOGRAPHIC_DATA]" at bounding box center [308, 105] width 118 height 12
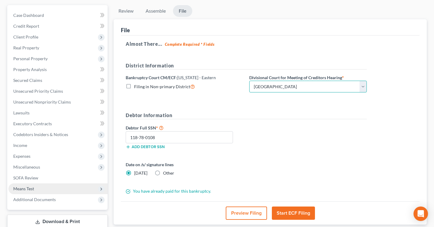
scroll to position [52, 0]
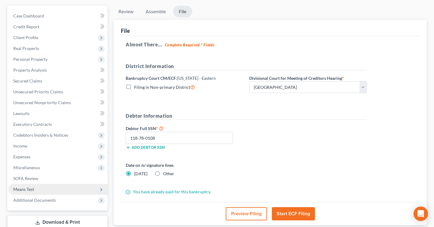
click at [293, 211] on button "Start ECF Filing" at bounding box center [293, 213] width 43 height 13
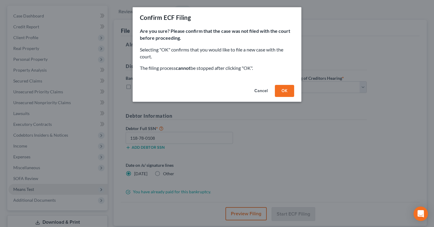
click at [286, 89] on button "OK" at bounding box center [284, 91] width 19 height 12
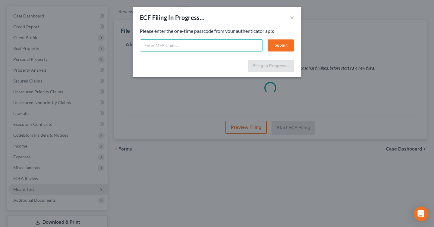
click at [192, 43] on input "text" at bounding box center [201, 46] width 123 height 12
type input "358699"
click at [278, 45] on button "Submit" at bounding box center [281, 46] width 27 height 12
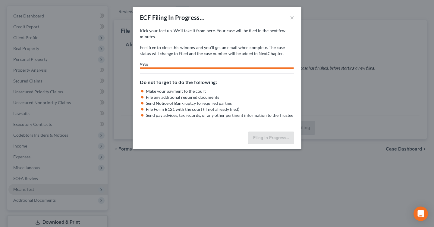
select select "0"
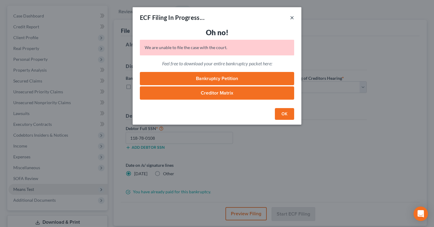
click at [293, 18] on button "×" at bounding box center [292, 17] width 4 height 7
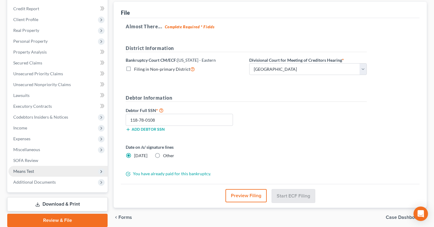
scroll to position [88, 0]
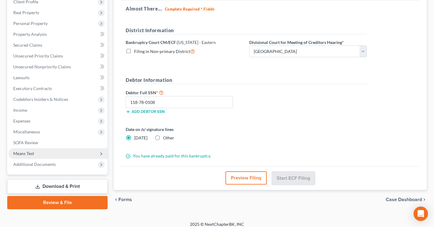
click at [251, 177] on button "Preview Filing" at bounding box center [246, 178] width 41 height 13
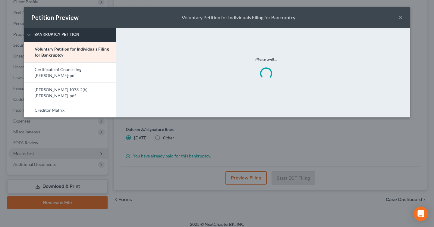
click at [62, 33] on span "Bankruptcy Petition" at bounding box center [73, 35] width 85 height 6
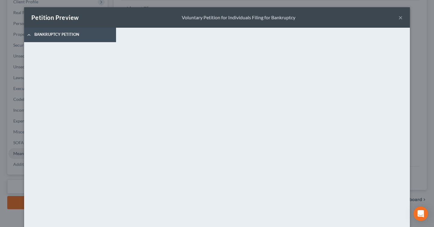
click at [402, 19] on button "×" at bounding box center [401, 17] width 4 height 7
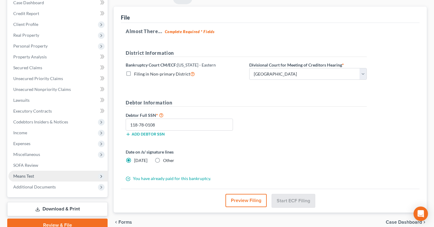
scroll to position [71, 0]
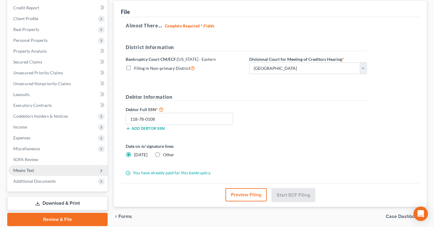
click at [94, 200] on link "Download & Print" at bounding box center [57, 204] width 100 height 14
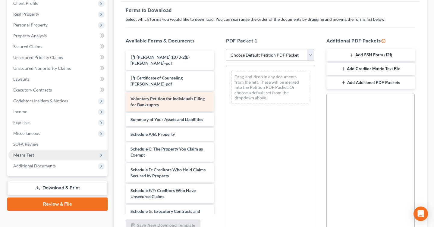
scroll to position [81, 0]
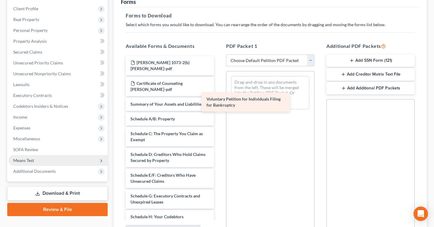
drag, startPoint x: 178, startPoint y: 113, endPoint x: 257, endPoint y: 106, distance: 78.7
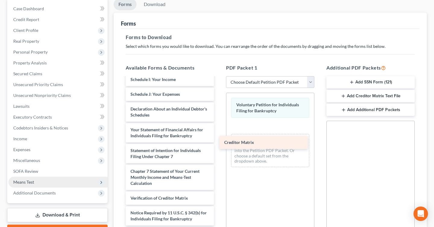
scroll to position [174, 0]
drag, startPoint x: 164, startPoint y: 183, endPoint x: 276, endPoint y: 138, distance: 121.0
click at [219, 138] on div "Creditor Matrix [PERSON_NAME] 1073-2(b) [PERSON_NAME]-pdf Certificate of Counse…" at bounding box center [170, 72] width 98 height 337
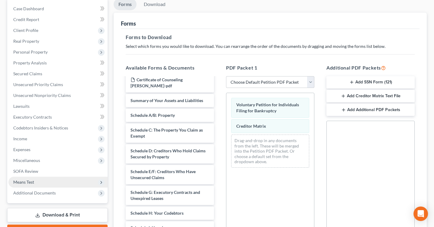
scroll to position [0, 0]
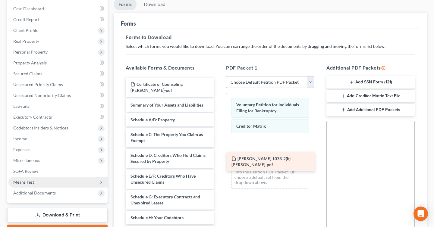
drag, startPoint x: 167, startPoint y: 90, endPoint x: 268, endPoint y: 165, distance: 125.7
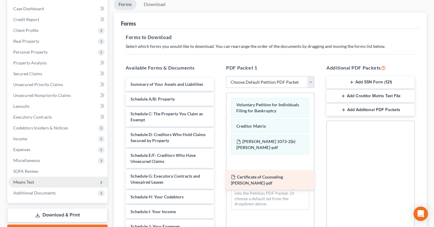
drag, startPoint x: 174, startPoint y: 86, endPoint x: 275, endPoint y: 179, distance: 137.0
click at [219, 179] on div "Certificate of Counseling [PERSON_NAME]-pdf Certificate of Counseling [PERSON_N…" at bounding box center [170, 225] width 98 height 295
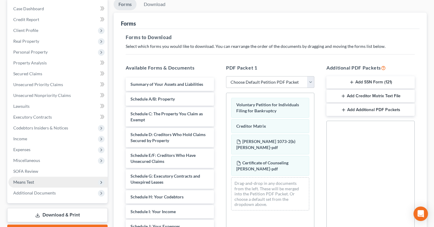
scroll to position [145, 0]
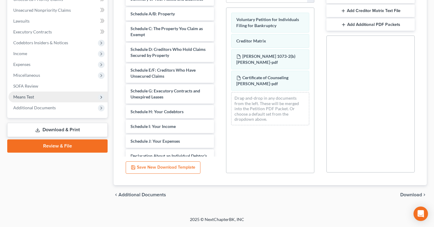
click at [418, 197] on span "Download" at bounding box center [411, 195] width 22 height 5
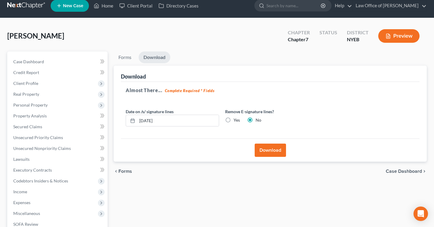
scroll to position [0, 0]
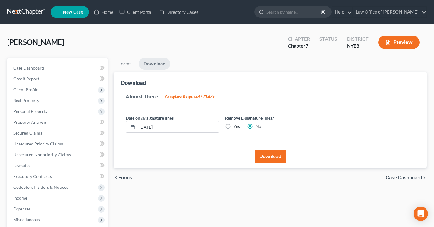
click at [271, 158] on button "Download" at bounding box center [270, 156] width 31 height 13
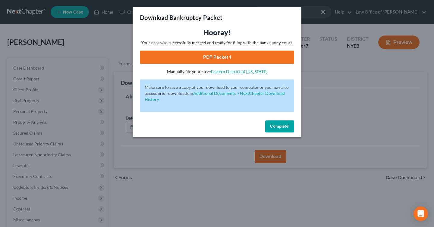
click at [259, 58] on link "PDF Packet 1" at bounding box center [217, 57] width 154 height 13
click at [233, 148] on div "Download Bankruptcy Packet Hooray! Your case was successfully merged and ready …" at bounding box center [217, 113] width 434 height 227
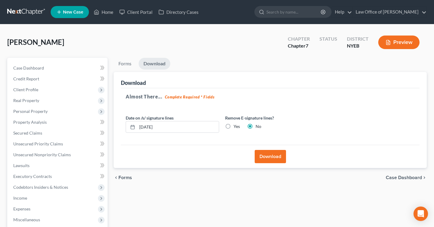
click at [403, 43] on button "Preview" at bounding box center [398, 43] width 41 height 14
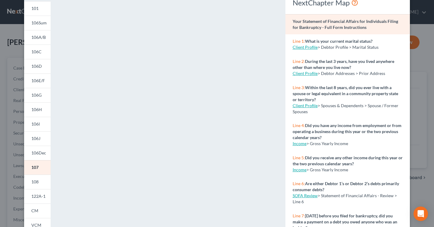
scroll to position [33, 0]
click at [38, 68] on span "106D" at bounding box center [36, 66] width 11 height 5
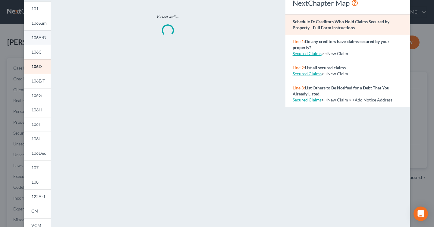
click at [42, 40] on span "106A/B" at bounding box center [38, 37] width 14 height 5
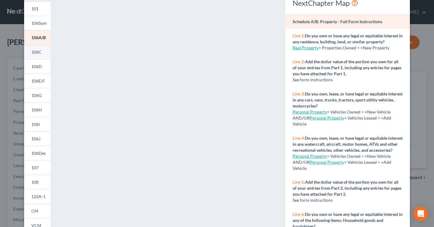
click at [40, 54] on span "106C" at bounding box center [36, 51] width 10 height 5
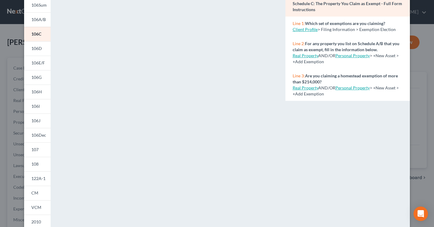
scroll to position [52, 0]
click at [43, 48] on link "106D" at bounding box center [37, 48] width 27 height 14
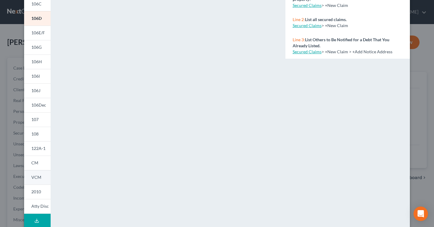
scroll to position [81, 0]
click at [42, 106] on span "106Dec" at bounding box center [38, 105] width 15 height 5
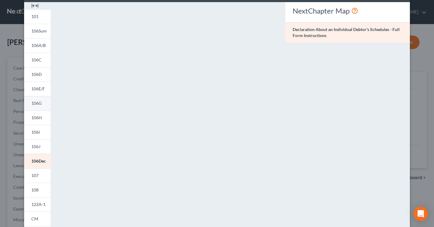
scroll to position [24, 0]
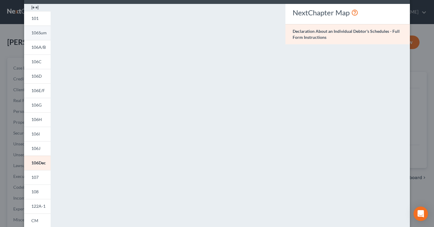
click at [40, 34] on span "106Sum" at bounding box center [38, 32] width 15 height 5
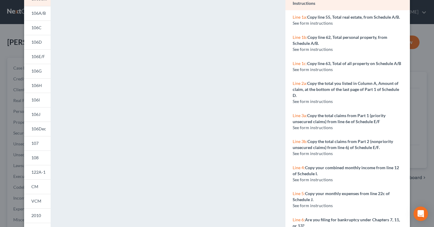
scroll to position [59, 0]
click at [43, 60] on link "106E/F" at bounding box center [37, 56] width 27 height 14
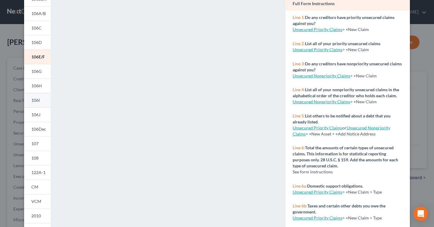
scroll to position [45, 0]
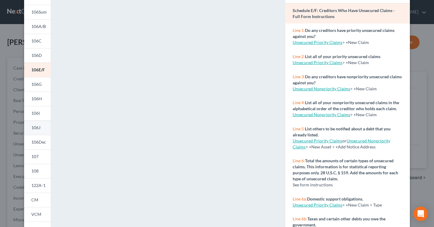
click at [38, 125] on span "106J" at bounding box center [35, 127] width 9 height 5
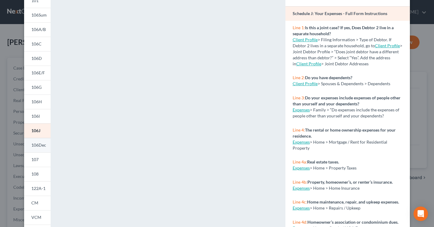
scroll to position [0, 0]
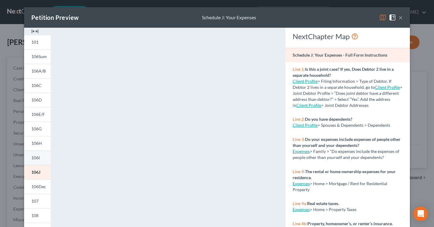
click at [40, 156] on link "106I" at bounding box center [37, 158] width 27 height 14
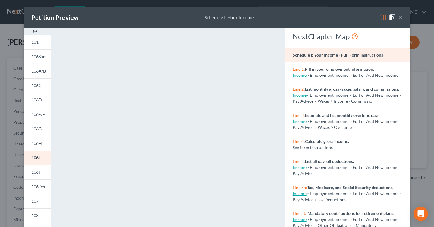
click at [401, 17] on button "×" at bounding box center [401, 17] width 4 height 7
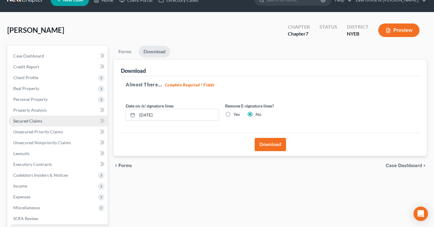
scroll to position [2, 0]
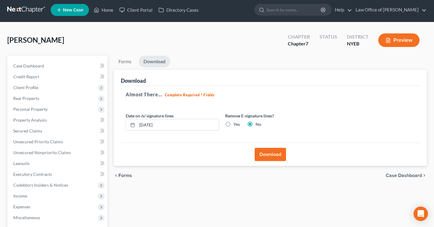
click at [387, 42] on line "button" at bounding box center [388, 42] width 2 height 0
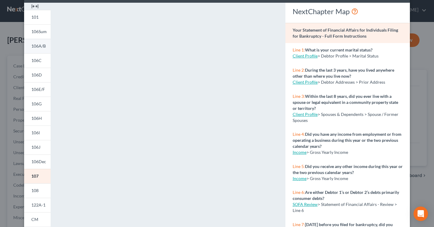
scroll to position [0, 0]
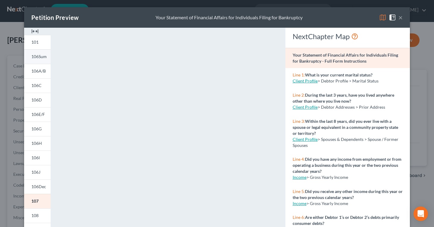
click at [41, 56] on span "106Sum" at bounding box center [38, 56] width 15 height 5
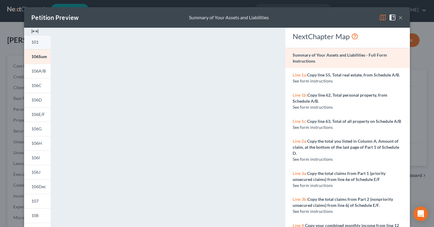
click at [40, 41] on link "101" at bounding box center [37, 42] width 27 height 14
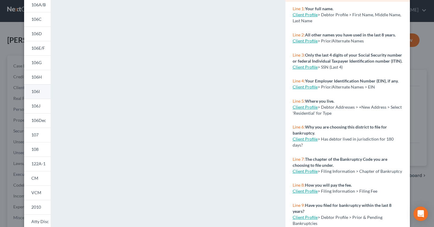
scroll to position [62, 0]
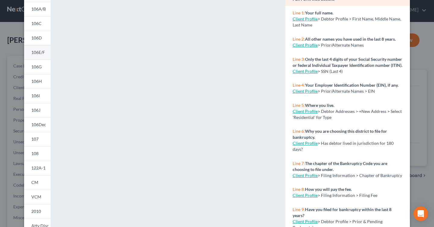
click at [38, 55] on link "106E/F" at bounding box center [37, 52] width 27 height 14
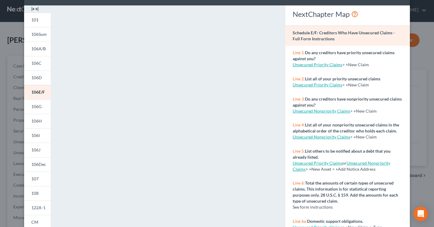
scroll to position [0, 0]
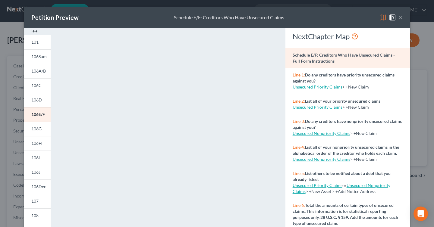
click at [401, 18] on button "×" at bounding box center [401, 17] width 4 height 7
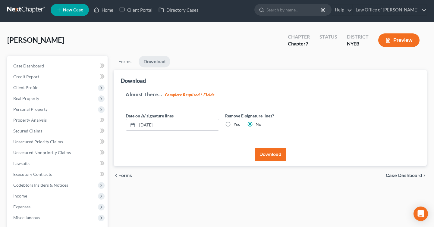
click at [407, 39] on button "Preview" at bounding box center [398, 40] width 41 height 14
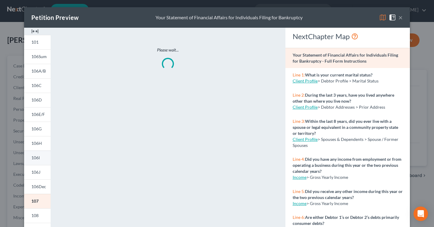
click at [38, 159] on span "106I" at bounding box center [35, 157] width 8 height 5
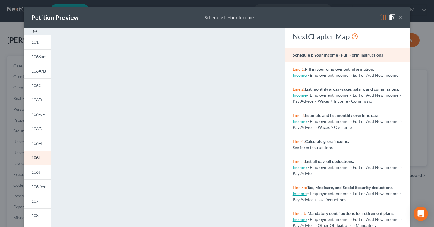
click at [302, 96] on link "Income" at bounding box center [300, 95] width 14 height 5
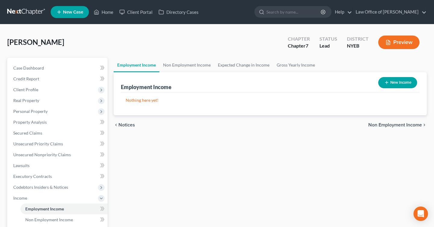
click at [396, 86] on button "New Income" at bounding box center [397, 82] width 39 height 11
select select "0"
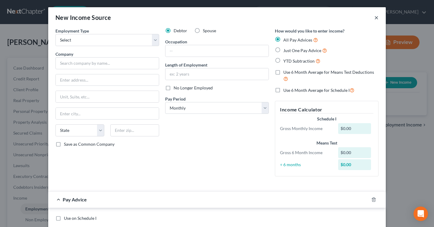
click at [375, 17] on button "×" at bounding box center [377, 17] width 4 height 7
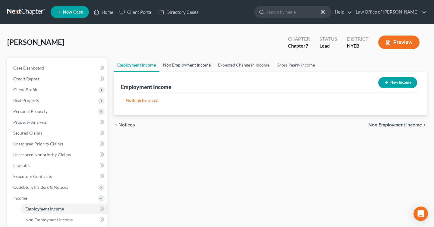
click at [186, 62] on link "Non Employment Income" at bounding box center [187, 65] width 55 height 14
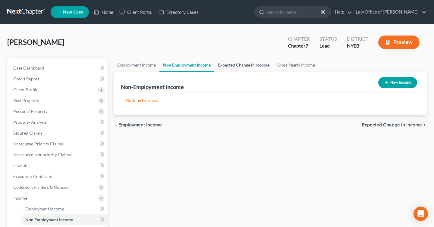
click at [235, 67] on link "Expected Change in Income" at bounding box center [243, 65] width 59 height 14
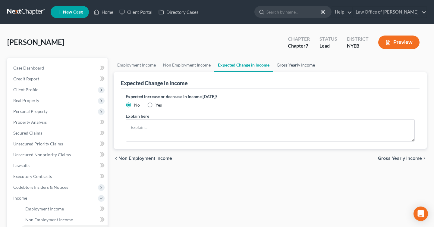
click at [293, 61] on link "Gross Yearly Income" at bounding box center [296, 65] width 46 height 14
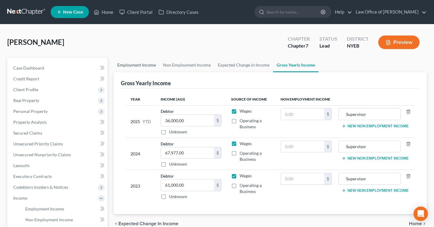
click at [138, 66] on link "Employment Income" at bounding box center [137, 65] width 46 height 14
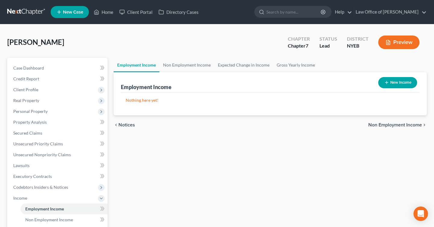
click at [407, 81] on button "New Income" at bounding box center [397, 82] width 39 height 11
select select "0"
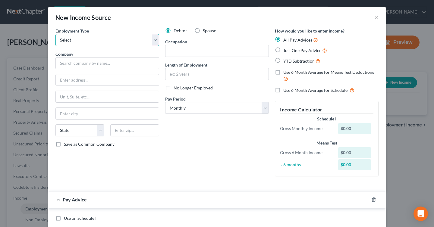
click at [118, 44] on select "Select Full or [DEMOGRAPHIC_DATA] Employment Self Employment" at bounding box center [107, 40] width 104 height 12
select select "0"
click at [55, 34] on select "Select Full or [DEMOGRAPHIC_DATA] Employment Self Employment" at bounding box center [107, 40] width 104 height 12
click at [381, 19] on div "New Income Source ×" at bounding box center [217, 17] width 338 height 21
click at [376, 19] on button "×" at bounding box center [377, 17] width 4 height 7
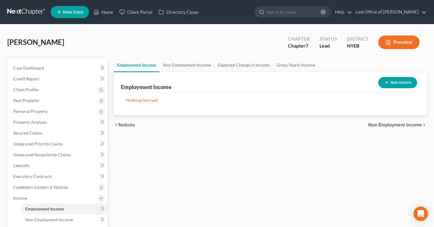
click at [394, 44] on button "Preview" at bounding box center [398, 43] width 41 height 14
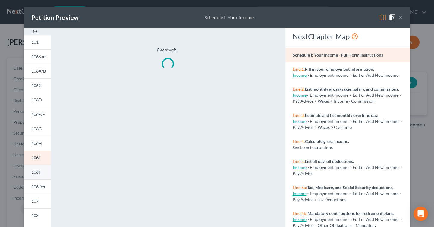
click at [37, 169] on link "106J" at bounding box center [37, 172] width 27 height 14
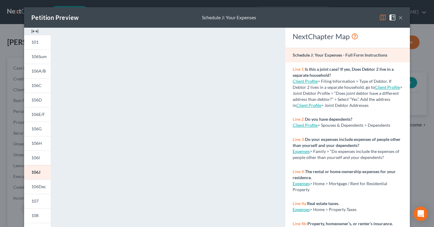
click at [403, 21] on button "×" at bounding box center [401, 17] width 4 height 7
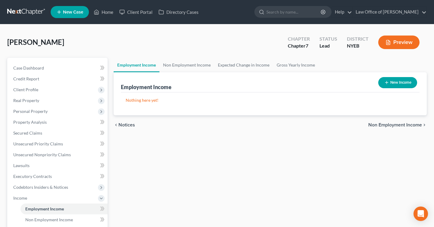
click at [409, 41] on button "Preview" at bounding box center [398, 43] width 41 height 14
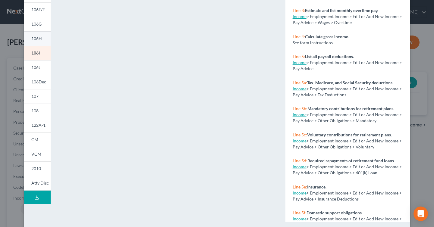
scroll to position [110, 0]
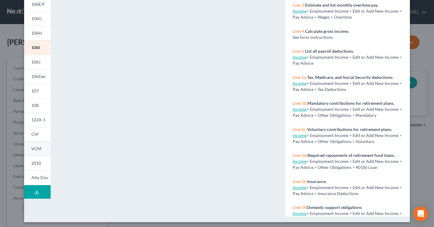
click at [38, 149] on span "VCM" at bounding box center [36, 148] width 10 height 5
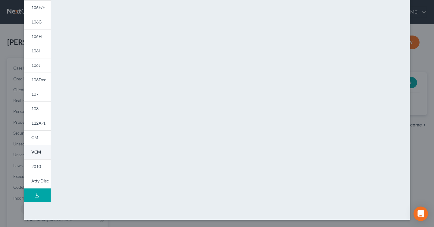
scroll to position [107, 0]
click at [43, 167] on link "2010" at bounding box center [37, 167] width 27 height 14
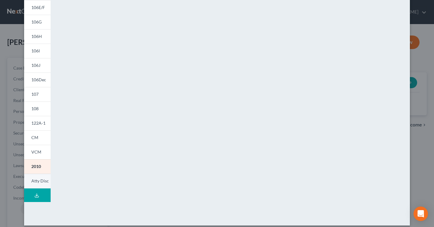
click at [43, 183] on span "Atty Disc" at bounding box center [39, 181] width 17 height 5
click at [37, 95] on span "107" at bounding box center [34, 94] width 7 height 5
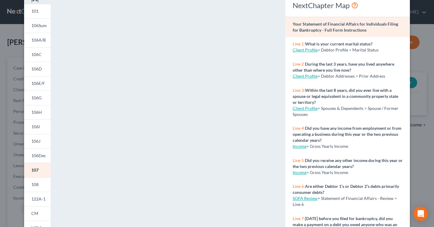
scroll to position [33, 0]
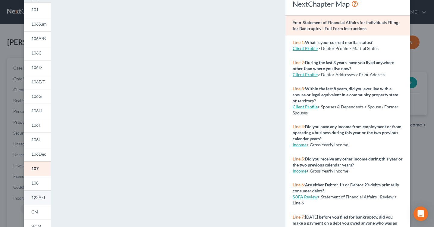
click at [39, 200] on span "122A-1" at bounding box center [38, 197] width 14 height 5
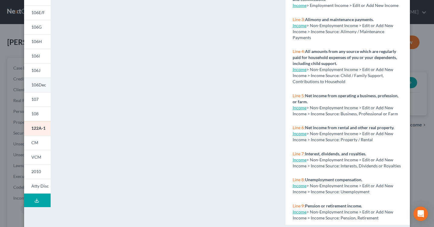
scroll to position [112, 0]
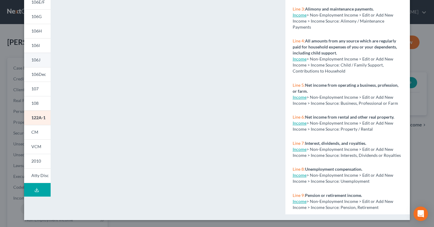
click at [30, 57] on link "106J" at bounding box center [37, 60] width 27 height 14
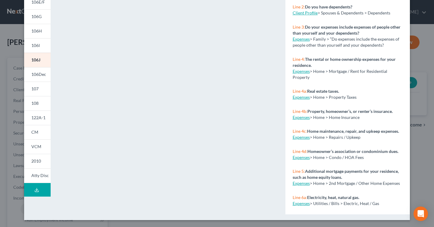
scroll to position [0, 0]
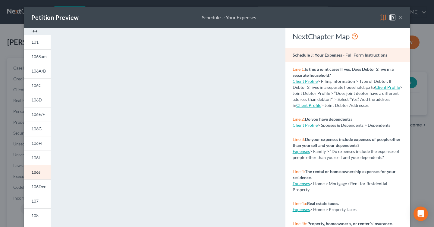
click at [401, 18] on button "×" at bounding box center [401, 17] width 4 height 7
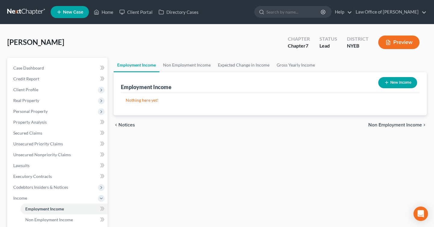
click at [395, 49] on div "Preview" at bounding box center [400, 43] width 53 height 18
click at [395, 48] on button "Preview" at bounding box center [398, 43] width 41 height 14
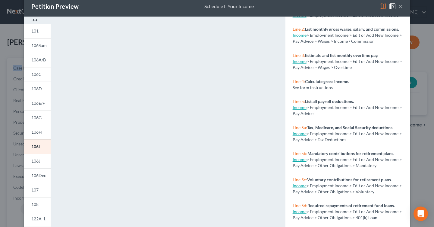
scroll to position [31, 0]
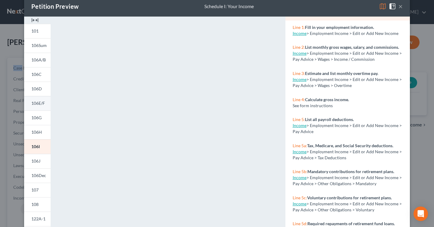
click at [40, 102] on span "106E/F" at bounding box center [38, 103] width 14 height 5
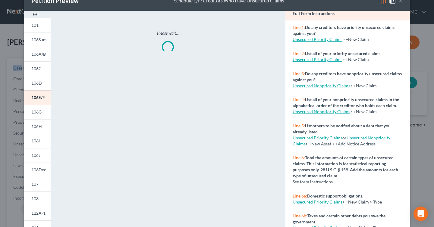
scroll to position [21, 0]
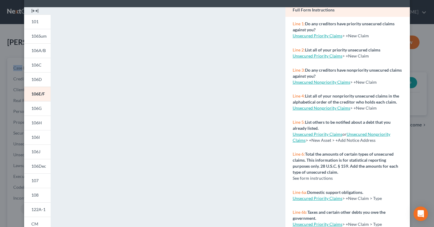
click at [317, 83] on link "Unsecured Nonpriority Claims" at bounding box center [322, 82] width 58 height 5
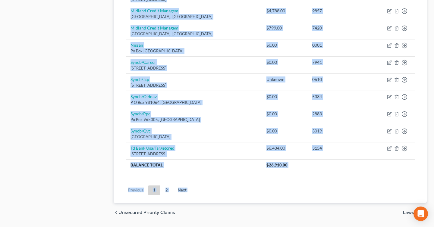
scroll to position [469, 0]
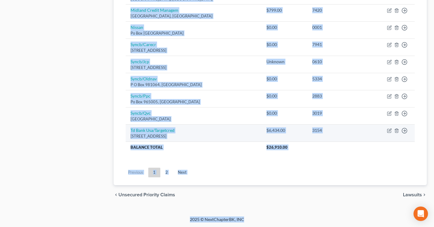
drag, startPoint x: 128, startPoint y: 47, endPoint x: 192, endPoint y: 137, distance: 109.8
copy tbody "[PERSON_NAME] & [PERSON_NAME][GEOGRAPHIC_DATA][STREET_ADDRESS] $0.00 Move to D …"
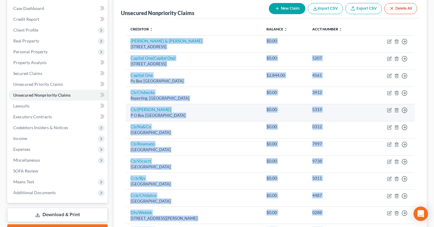
scroll to position [72, 0]
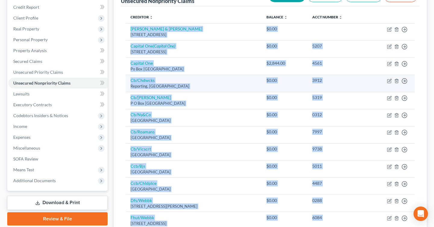
click at [187, 90] on td "Cb/Chdwcks Reporting, [GEOGRAPHIC_DATA]" at bounding box center [194, 83] width 136 height 17
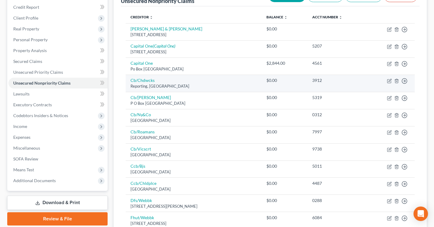
drag, startPoint x: 191, startPoint y: 86, endPoint x: 129, endPoint y: 80, distance: 62.1
click at [129, 80] on td "Cb/Chdwcks Reporting, [GEOGRAPHIC_DATA]" at bounding box center [194, 83] width 136 height 17
copy td "Cb/Chdwcks Reporting, [GEOGRAPHIC_DATA]"
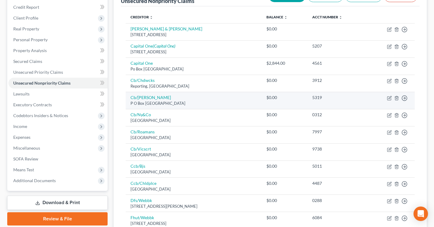
drag, startPoint x: 129, startPoint y: 97, endPoint x: 192, endPoint y: 106, distance: 63.3
click at [192, 106] on td "Cb/[PERSON_NAME] [STREET_ADDRESS]" at bounding box center [194, 100] width 136 height 17
drag, startPoint x: 203, startPoint y: 103, endPoint x: 129, endPoint y: 97, distance: 74.1
click at [129, 97] on td "Cb/[PERSON_NAME] [STREET_ADDRESS]" at bounding box center [194, 100] width 136 height 17
copy td "Cb/[PERSON_NAME] [STREET_ADDRESS]"
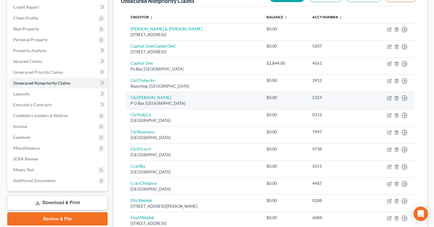
click at [185, 100] on td "Cb/[PERSON_NAME] [STREET_ADDRESS]" at bounding box center [194, 100] width 136 height 17
drag, startPoint x: 197, startPoint y: 105, endPoint x: 128, endPoint y: 96, distance: 69.3
click at [128, 96] on td "Cb/[PERSON_NAME] [STREET_ADDRESS]" at bounding box center [194, 100] width 136 height 17
copy td "Cb/[PERSON_NAME] [STREET_ADDRESS]"
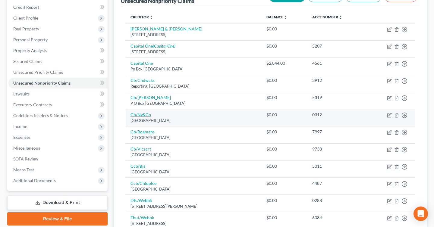
drag, startPoint x: 130, startPoint y: 113, endPoint x: 152, endPoint y: 116, distance: 21.7
click at [152, 116] on td "Cb/Ny&Co [GEOGRAPHIC_DATA]" at bounding box center [194, 117] width 136 height 17
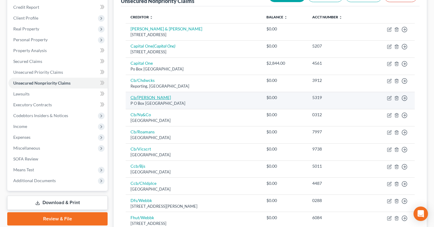
click at [143, 97] on link "Cb/[PERSON_NAME]" at bounding box center [151, 97] width 40 height 5
select select "36"
select select "2"
select select "0"
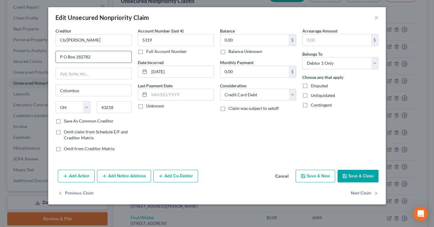
click at [63, 58] on input "P O Box 182782" at bounding box center [94, 56] width 76 height 11
drag, startPoint x: 109, startPoint y: 55, endPoint x: 53, endPoint y: 55, distance: 55.5
click at [53, 55] on div "Creditor * Cb/[PERSON_NAME] PO Box 182782 [GEOGRAPHIC_DATA] [US_STATE] AK AR AZ…" at bounding box center [93, 92] width 82 height 129
type input "PO Box 182782"
click at [378, 15] on button "×" at bounding box center [377, 17] width 4 height 7
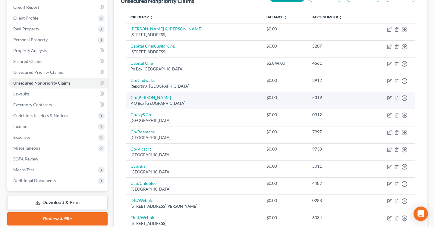
drag, startPoint x: 201, startPoint y: 106, endPoint x: 129, endPoint y: 104, distance: 71.5
click at [129, 104] on td "Cb/[PERSON_NAME] [STREET_ADDRESS]" at bounding box center [194, 100] width 136 height 17
copy div "P O Box [GEOGRAPHIC_DATA]"
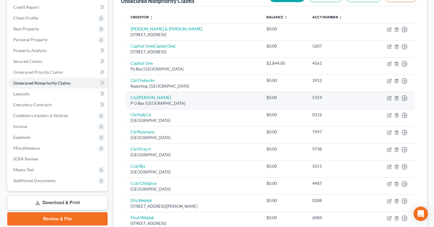
drag, startPoint x: 146, startPoint y: 103, endPoint x: 199, endPoint y: 103, distance: 52.5
click at [199, 103] on div "P O Box [GEOGRAPHIC_DATA]" at bounding box center [194, 104] width 126 height 6
drag, startPoint x: 199, startPoint y: 103, endPoint x: 145, endPoint y: 104, distance: 53.7
click at [145, 104] on div "P O Box [GEOGRAPHIC_DATA]" at bounding box center [194, 104] width 126 height 6
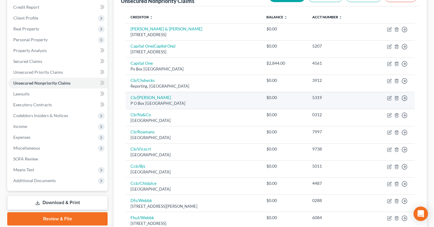
copy div "182782, [GEOGRAPHIC_DATA]"
drag, startPoint x: 152, startPoint y: 96, endPoint x: 131, endPoint y: 96, distance: 21.7
click at [131, 96] on td "Cb/[PERSON_NAME] [STREET_ADDRESS]" at bounding box center [194, 100] width 136 height 17
copy link "Cb/[PERSON_NAME]"
drag, startPoint x: 131, startPoint y: 104, endPoint x: 159, endPoint y: 105, distance: 27.4
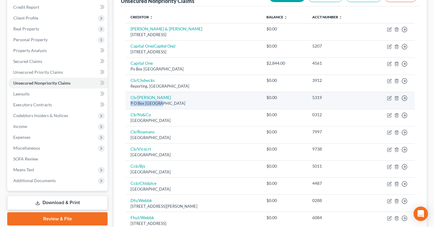
click at [159, 105] on div "P O Box [GEOGRAPHIC_DATA]" at bounding box center [194, 104] width 126 height 6
copy div "P O Box 182782,"
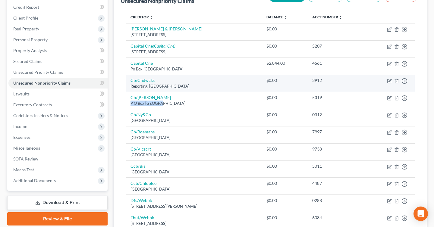
drag, startPoint x: 187, startPoint y: 88, endPoint x: 176, endPoint y: 88, distance: 11.2
click at [176, 88] on div "Reporting, [GEOGRAPHIC_DATA]" at bounding box center [194, 87] width 126 height 6
copy div "43218"
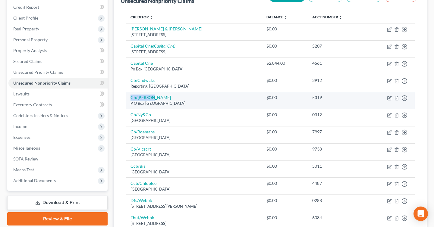
drag, startPoint x: 156, startPoint y: 99, endPoint x: 128, endPoint y: 98, distance: 28.4
click at [128, 98] on td "Cb/[PERSON_NAME] [STREET_ADDRESS]" at bounding box center [194, 100] width 136 height 17
copy link "Cb/[PERSON_NAME]"
drag, startPoint x: 198, startPoint y: 105, endPoint x: 128, endPoint y: 105, distance: 69.1
click at [128, 105] on td "Cb/[PERSON_NAME] [STREET_ADDRESS]" at bounding box center [194, 100] width 136 height 17
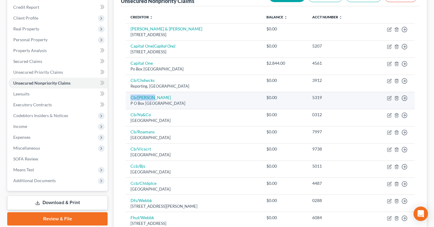
click at [201, 102] on div "P O Box [GEOGRAPHIC_DATA]" at bounding box center [194, 104] width 126 height 6
drag, startPoint x: 178, startPoint y: 104, endPoint x: 160, endPoint y: 104, distance: 17.5
click at [160, 104] on div "P O Box [GEOGRAPHIC_DATA]" at bounding box center [194, 104] width 126 height 6
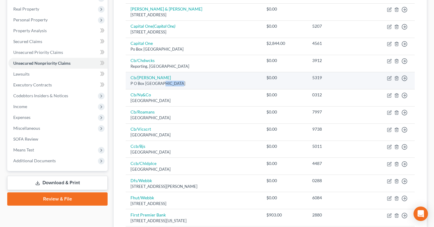
scroll to position [90, 0]
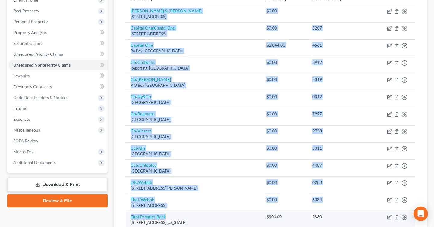
drag, startPoint x: 127, startPoint y: 9, endPoint x: 227, endPoint y: 219, distance: 233.1
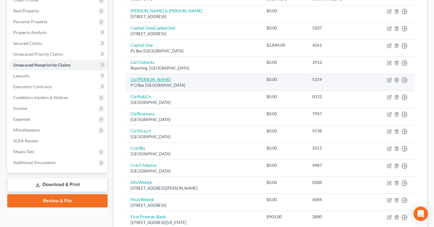
drag, startPoint x: 131, startPoint y: 79, endPoint x: 201, endPoint y: 84, distance: 71.0
drag, startPoint x: 201, startPoint y: 84, endPoint x: 130, endPoint y: 78, distance: 71.1
click at [130, 78] on td "Cb/[PERSON_NAME] [STREET_ADDRESS]" at bounding box center [194, 82] width 136 height 17
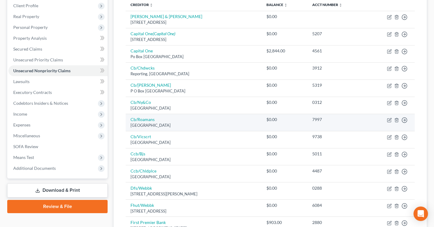
scroll to position [72, 0]
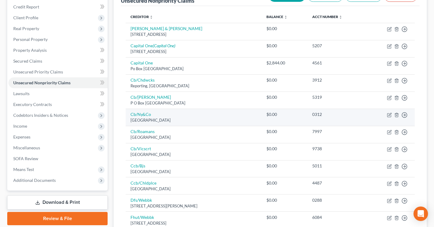
drag, startPoint x: 202, startPoint y: 120, endPoint x: 127, endPoint y: 115, distance: 75.0
click at [127, 115] on td "Cb/Ny&Co [GEOGRAPHIC_DATA]" at bounding box center [194, 117] width 136 height 17
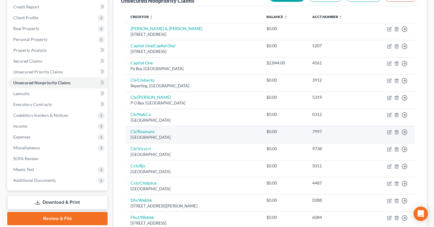
drag, startPoint x: 208, startPoint y: 137, endPoint x: 129, endPoint y: 133, distance: 79.4
click at [129, 133] on td "Cb/[GEOGRAPHIC_DATA][STREET_ADDRESS]" at bounding box center [194, 134] width 136 height 17
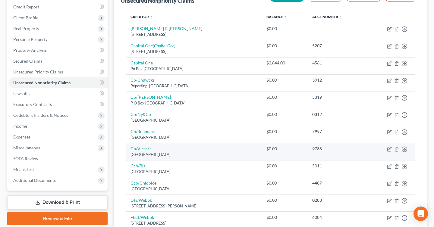
drag, startPoint x: 199, startPoint y: 154, endPoint x: 126, endPoint y: 143, distance: 73.9
click at [126, 143] on td "Cb/Vicscrt [GEOGRAPHIC_DATA]" at bounding box center [194, 151] width 136 height 17
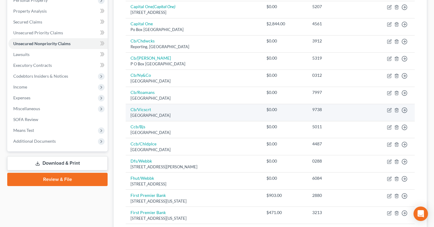
scroll to position [112, 0]
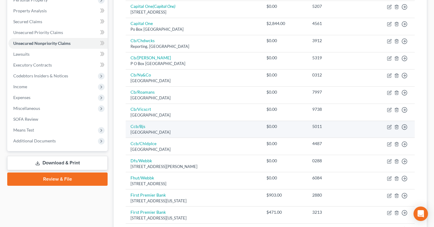
drag, startPoint x: 197, startPoint y: 133, endPoint x: 130, endPoint y: 127, distance: 66.9
click at [130, 127] on td "Ccb/Bjs [GEOGRAPHIC_DATA][STREET_ADDRESS]" at bounding box center [194, 129] width 136 height 17
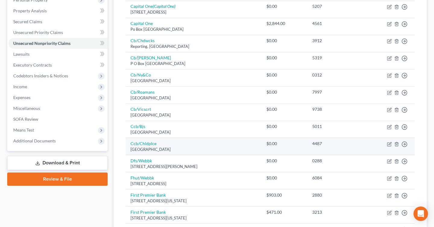
drag, startPoint x: 204, startPoint y: 148, endPoint x: 129, endPoint y: 145, distance: 74.5
click at [129, 145] on td "Ccb/Chldplce [GEOGRAPHIC_DATA]" at bounding box center [194, 146] width 136 height 17
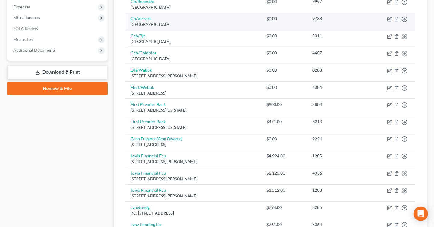
scroll to position [203, 0]
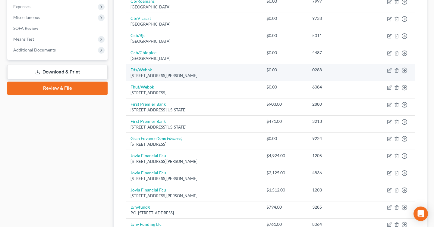
drag, startPoint x: 208, startPoint y: 77, endPoint x: 128, endPoint y: 71, distance: 80.2
click at [128, 71] on td "Dfs/Webbk [STREET_ADDRESS][PERSON_NAME]" at bounding box center [194, 72] width 136 height 17
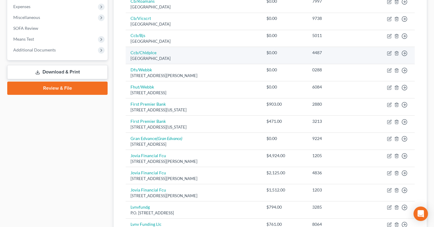
drag, startPoint x: 204, startPoint y: 58, endPoint x: 129, endPoint y: 54, distance: 75.2
click at [129, 54] on td "Ccb/Chldplce [GEOGRAPHIC_DATA]" at bounding box center [194, 55] width 136 height 17
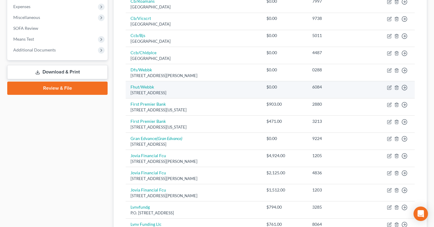
drag, startPoint x: 218, startPoint y: 95, endPoint x: 127, endPoint y: 87, distance: 90.8
click at [127, 87] on td "Fhut/Webbk [STREET_ADDRESS]" at bounding box center [194, 89] width 136 height 17
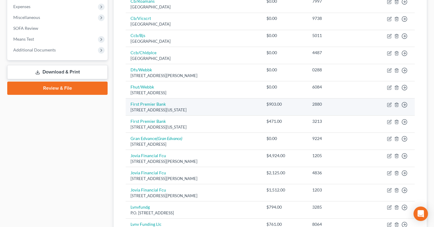
drag, startPoint x: 214, startPoint y: 109, endPoint x: 129, endPoint y: 103, distance: 85.3
click at [129, 103] on td "First Premier Bank [STREET_ADDRESS][US_STATE]" at bounding box center [194, 107] width 136 height 17
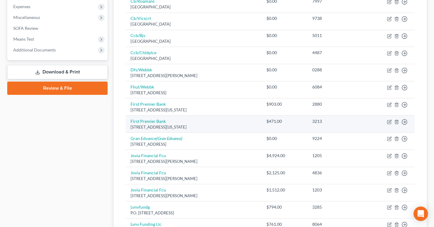
drag, startPoint x: 217, startPoint y: 128, endPoint x: 129, endPoint y: 122, distance: 88.0
click at [129, 122] on td "First Premier Bank [STREET_ADDRESS][US_STATE]" at bounding box center [194, 124] width 136 height 17
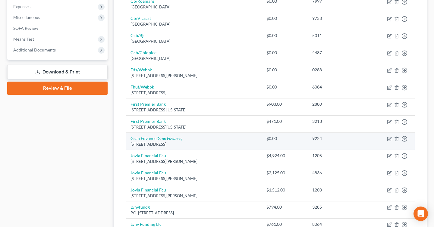
drag, startPoint x: 200, startPoint y: 145, endPoint x: 129, endPoint y: 138, distance: 71.8
click at [129, 138] on td "Gran Edvance (Gran Edvance) [GEOGRAPHIC_DATA]" at bounding box center [194, 141] width 136 height 17
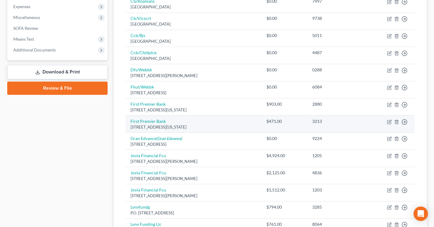
drag, startPoint x: 211, startPoint y: 126, endPoint x: 129, endPoint y: 119, distance: 83.0
click at [129, 119] on td "First Premier Bank [STREET_ADDRESS][US_STATE]" at bounding box center [194, 124] width 136 height 17
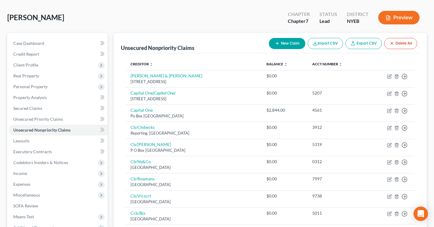
scroll to position [0, 0]
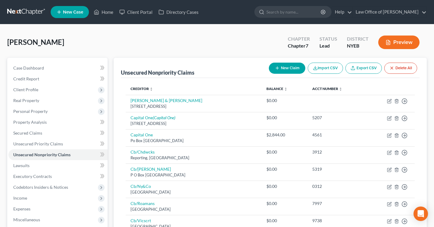
click at [392, 45] on button "Preview" at bounding box center [398, 43] width 41 height 14
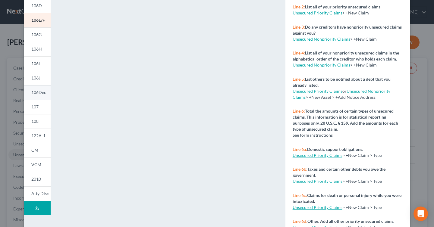
scroll to position [107, 0]
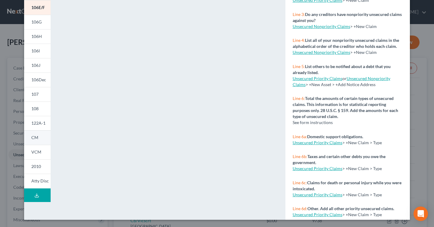
click at [35, 141] on link "CM" at bounding box center [37, 138] width 27 height 14
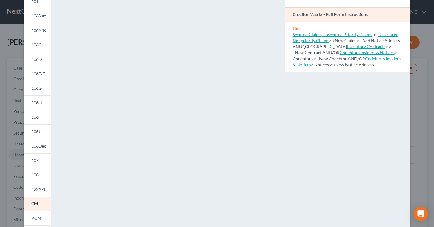
scroll to position [22, 0]
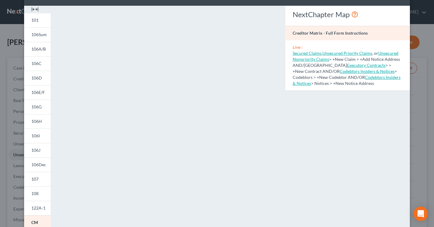
click at [407, 76] on div "Line : Secured Claims , Unsecured Priority Claims , or Unsecured Nonpriority Cl…" at bounding box center [348, 65] width 125 height 50
click at [45, 92] on link "106E/F" at bounding box center [37, 92] width 27 height 14
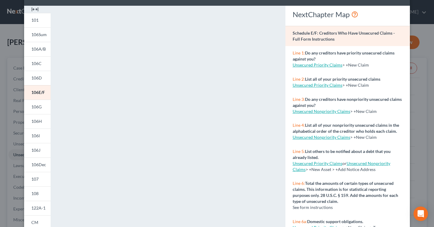
click at [324, 86] on link "Unsecured Priority Claims" at bounding box center [318, 85] width 50 height 5
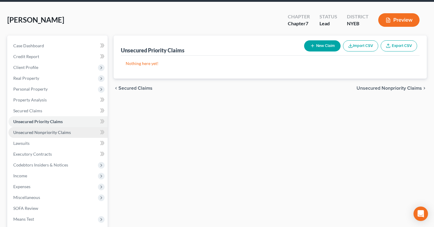
scroll to position [24, 0]
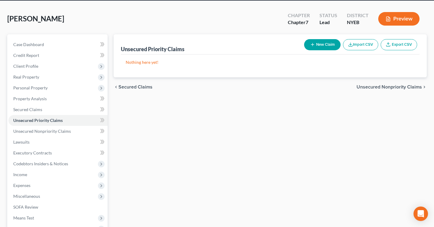
click at [396, 23] on button "Preview" at bounding box center [398, 19] width 41 height 14
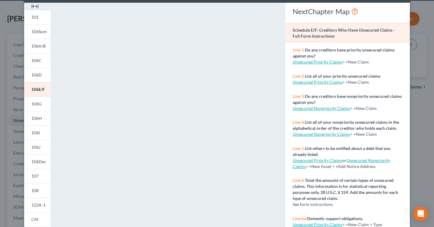
scroll to position [23, 0]
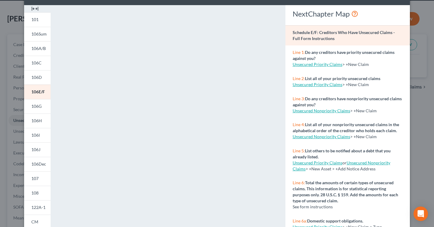
click at [320, 65] on link "Unsecured Priority Claims" at bounding box center [318, 64] width 50 height 5
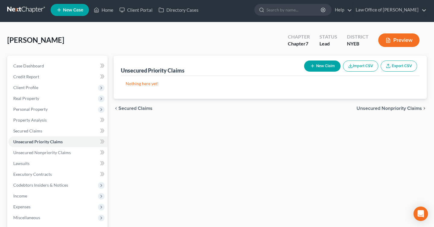
scroll to position [0, 0]
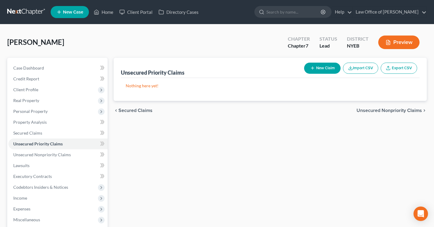
click at [393, 44] on button "Preview" at bounding box center [398, 43] width 41 height 14
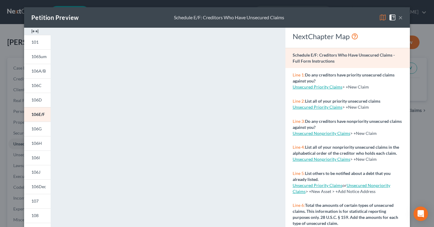
click at [315, 89] on link "Unsecured Priority Claims" at bounding box center [318, 86] width 50 height 5
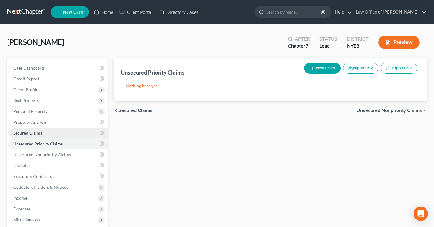
click at [52, 130] on link "Secured Claims" at bounding box center [57, 133] width 99 height 11
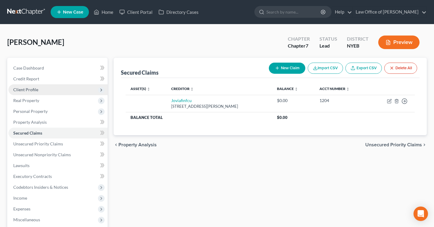
click at [55, 92] on span "Client Profile" at bounding box center [57, 89] width 99 height 11
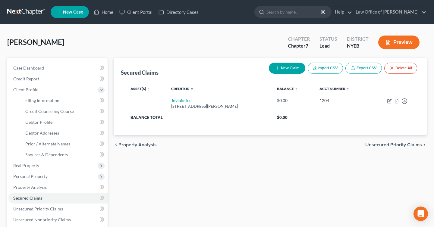
click at [400, 46] on button "Preview" at bounding box center [398, 43] width 41 height 14
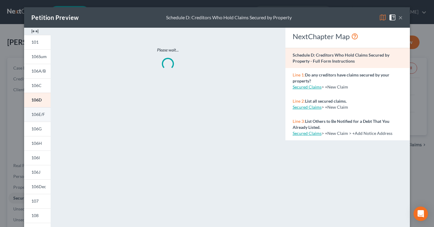
click at [38, 121] on link "106E/F" at bounding box center [37, 114] width 27 height 14
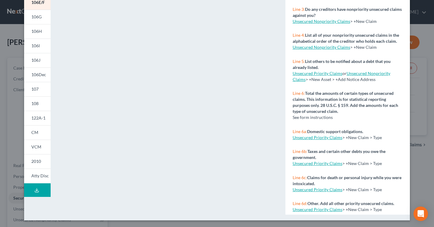
click at [330, 75] on link "Unsecured Priority Claims" at bounding box center [318, 73] width 50 height 5
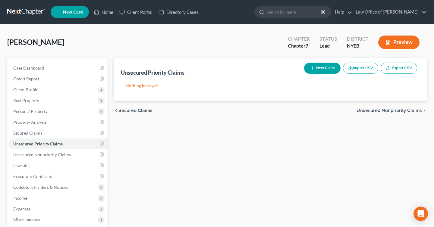
click at [390, 43] on icon "button" at bounding box center [389, 42] width 4 height 5
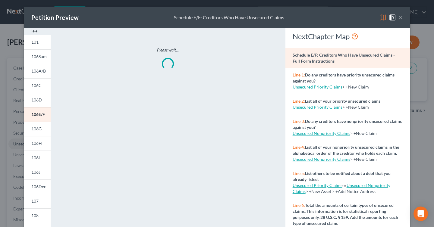
click at [331, 108] on link "Unsecured Priority Claims" at bounding box center [318, 107] width 50 height 5
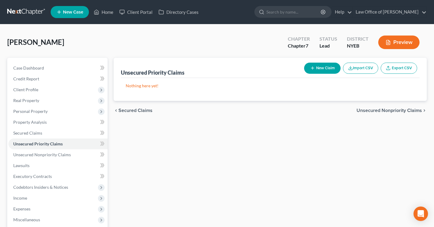
click at [392, 37] on button "Preview" at bounding box center [398, 43] width 41 height 14
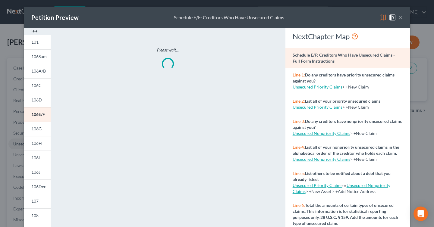
click at [314, 86] on link "Unsecured Priority Claims" at bounding box center [318, 86] width 50 height 5
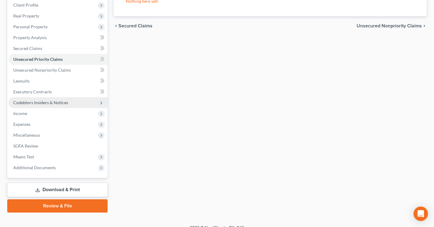
scroll to position [84, 0]
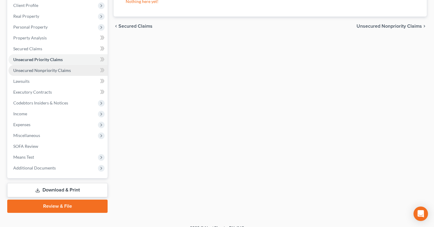
click at [91, 72] on link "Unsecured Nonpriority Claims" at bounding box center [57, 70] width 99 height 11
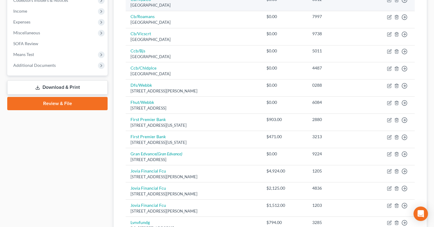
scroll to position [188, 0]
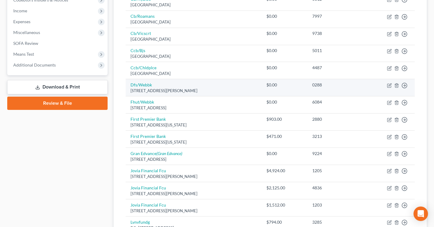
drag, startPoint x: 215, startPoint y: 92, endPoint x: 126, endPoint y: 84, distance: 89.3
click at [126, 84] on td "Dfs/Webbk [STREET_ADDRESS][PERSON_NAME]" at bounding box center [194, 87] width 136 height 17
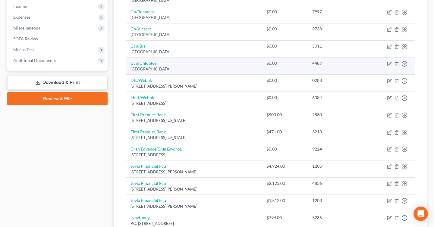
scroll to position [198, 0]
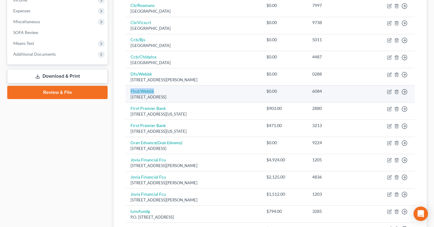
drag, startPoint x: 206, startPoint y: 93, endPoint x: 131, endPoint y: 94, distance: 75.4
click at [131, 94] on td "Fhut/Webbk [STREET_ADDRESS]" at bounding box center [194, 94] width 136 height 17
drag, startPoint x: 212, startPoint y: 101, endPoint x: 128, endPoint y: 89, distance: 85.5
click at [128, 89] on td "Fhut/Webbk [STREET_ADDRESS]" at bounding box center [194, 94] width 136 height 17
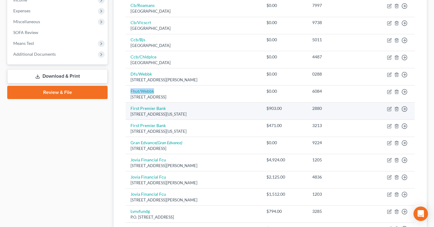
drag, startPoint x: 213, startPoint y: 115, endPoint x: 126, endPoint y: 108, distance: 86.5
click at [126, 108] on td "First Premier Bank [STREET_ADDRESS][US_STATE]" at bounding box center [194, 111] width 136 height 17
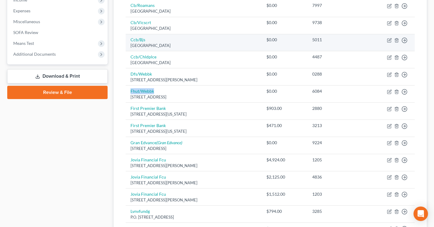
scroll to position [0, 0]
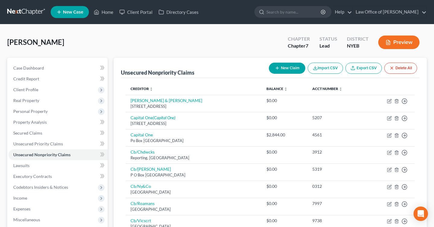
click at [404, 46] on button "Preview" at bounding box center [398, 43] width 41 height 14
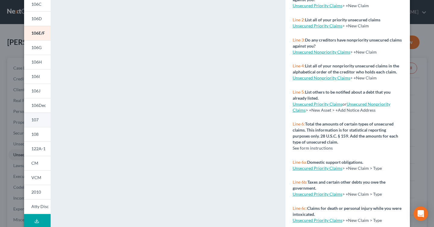
scroll to position [107, 0]
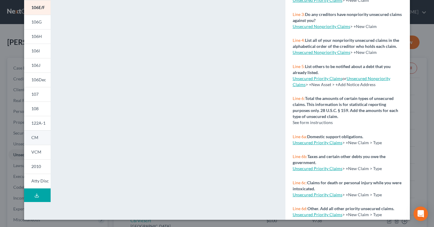
click at [37, 139] on span "CM" at bounding box center [34, 137] width 7 height 5
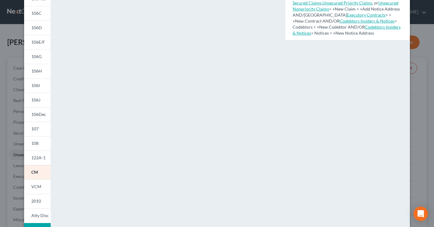
scroll to position [50, 0]
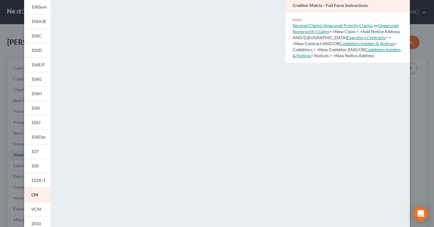
click at [425, 131] on div "Petition Preview Creditor Matrix × 101 106Sum 106A/B 106C 106D 106E/F 106G 106H…" at bounding box center [217, 113] width 434 height 227
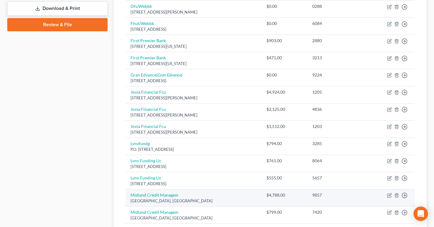
scroll to position [266, 0]
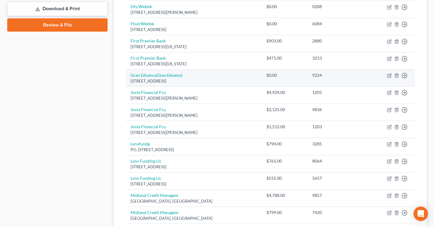
drag, startPoint x: 197, startPoint y: 83, endPoint x: 127, endPoint y: 76, distance: 70.3
click at [127, 76] on td "Gran Edvance (Gran Edvance) [GEOGRAPHIC_DATA]" at bounding box center [194, 78] width 136 height 17
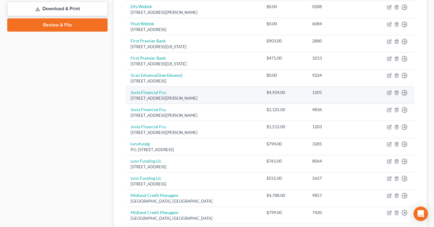
drag, startPoint x: 130, startPoint y: 92, endPoint x: 205, endPoint y: 100, distance: 75.5
click at [205, 100] on td "Jovia Financial Fcu [STREET_ADDRESS][PERSON_NAME]" at bounding box center [194, 95] width 136 height 17
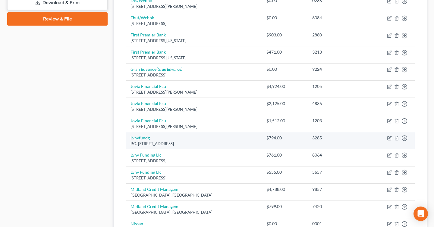
scroll to position [274, 0]
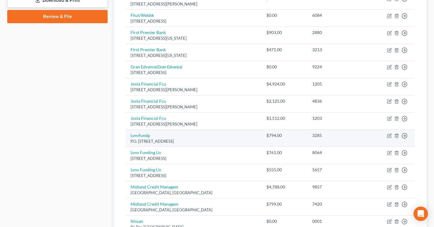
drag, startPoint x: 129, startPoint y: 134, endPoint x: 204, endPoint y: 145, distance: 75.6
click at [204, 145] on td "Lvnvfundg P.O. [STREET_ADDRESS]" at bounding box center [194, 138] width 136 height 17
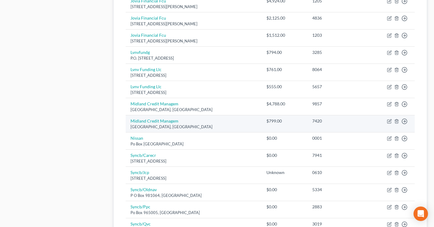
scroll to position [372, 0]
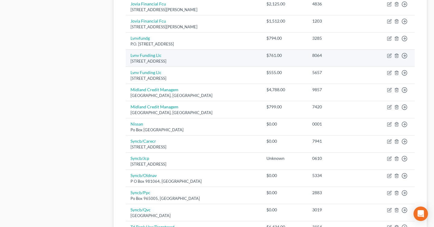
drag, startPoint x: 127, startPoint y: 57, endPoint x: 197, endPoint y: 60, distance: 69.7
click at [197, 60] on td "Lvnv Funding [STREET_ADDRESS]" at bounding box center [194, 58] width 136 height 17
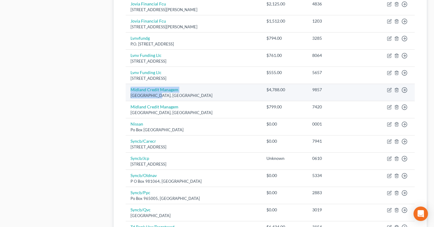
drag, startPoint x: 128, startPoint y: 90, endPoint x: 161, endPoint y: 100, distance: 34.6
click at [161, 100] on td "Midland Credit Managem [GEOGRAPHIC_DATA], [GEOGRAPHIC_DATA]" at bounding box center [194, 92] width 136 height 17
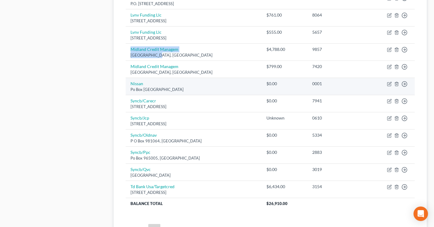
scroll to position [415, 0]
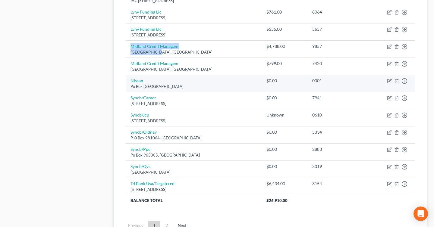
drag, startPoint x: 129, startPoint y: 81, endPoint x: 193, endPoint y: 89, distance: 64.7
click at [193, 89] on td "Nissan Po Box [GEOGRAPHIC_DATA]" at bounding box center [194, 83] width 136 height 17
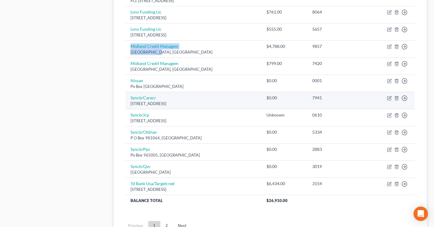
drag, startPoint x: 127, startPoint y: 94, endPoint x: 196, endPoint y: 104, distance: 69.2
click at [196, 104] on td "Syncb/[GEOGRAPHIC_DATA][STREET_ADDRESS]" at bounding box center [194, 100] width 136 height 17
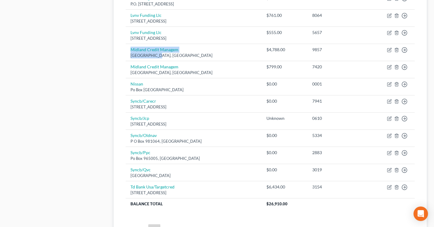
scroll to position [413, 0]
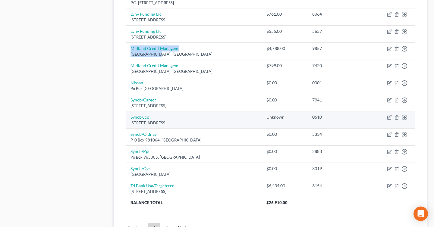
drag, startPoint x: 199, startPoint y: 121, endPoint x: 128, endPoint y: 116, distance: 70.7
click at [128, 116] on td "Syncb/[GEOGRAPHIC_DATA][STREET_ADDRESS]" at bounding box center [194, 119] width 136 height 17
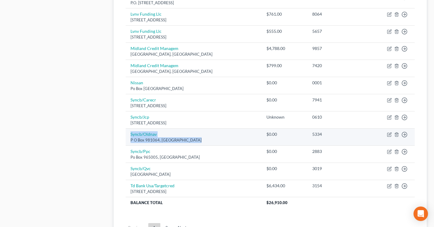
drag, startPoint x: 128, startPoint y: 131, endPoint x: 195, endPoint y: 141, distance: 67.9
click at [195, 141] on td "Syncb/Oldnav P O Box 981064, [GEOGRAPHIC_DATA]" at bounding box center [194, 136] width 136 height 17
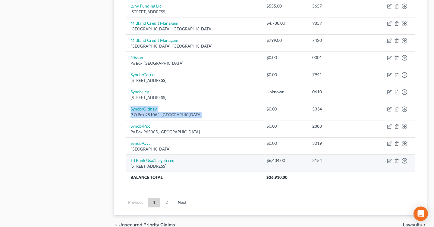
scroll to position [443, 0]
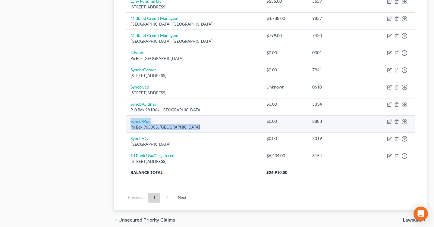
drag, startPoint x: 130, startPoint y: 120, endPoint x: 194, endPoint y: 128, distance: 65.2
click at [194, 128] on td "Syncb/Ppc Po Box 965005, [GEOGRAPHIC_DATA]" at bounding box center [194, 123] width 136 height 17
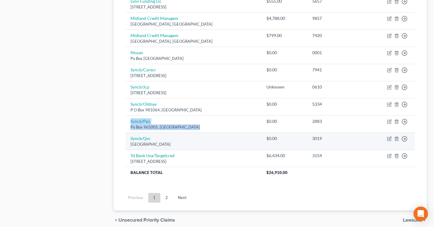
drag, startPoint x: 127, startPoint y: 136, endPoint x: 193, endPoint y: 145, distance: 66.6
click at [193, 145] on td "Syncb/Qvc P O Box 981402, [GEOGRAPHIC_DATA]" at bounding box center [194, 141] width 136 height 17
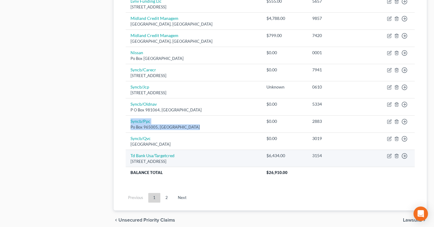
drag, startPoint x: 129, startPoint y: 154, endPoint x: 195, endPoint y: 160, distance: 65.7
click at [195, 160] on td "Td Bank Usa/Targetcred [STREET_ADDRESS]" at bounding box center [194, 158] width 136 height 17
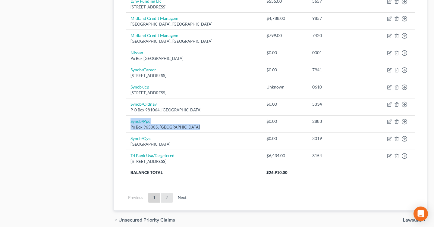
click at [170, 196] on link "2" at bounding box center [167, 198] width 12 height 10
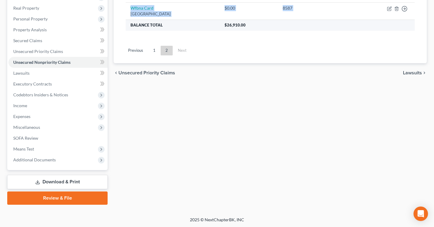
drag, startPoint x: 130, startPoint y: 6, endPoint x: 201, endPoint y: 20, distance: 72.5
click at [201, 20] on tbody "Wfbna Card [GEOGRAPHIC_DATA] $0.00 8587 Move to D Move to E Move to G Move to N…" at bounding box center [270, 16] width 289 height 28
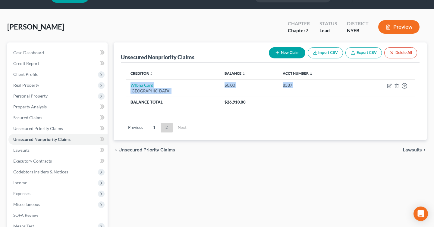
scroll to position [0, 0]
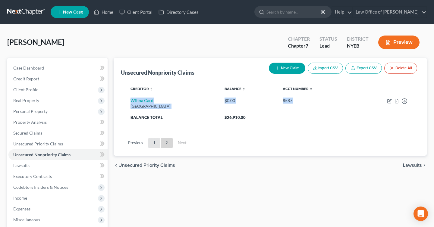
click at [155, 144] on link "1" at bounding box center [154, 143] width 12 height 10
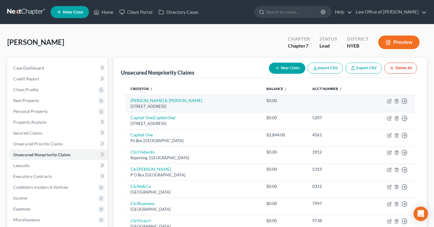
drag, startPoint x: 129, startPoint y: 100, endPoint x: 198, endPoint y: 106, distance: 69.6
click at [198, 106] on td "[PERSON_NAME] & [PERSON_NAME] [STREET_ADDRESS]" at bounding box center [194, 103] width 136 height 17
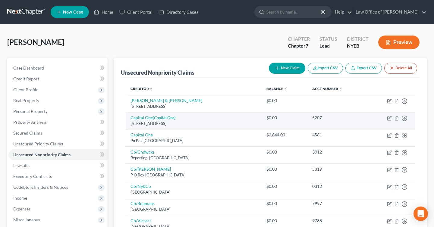
drag, startPoint x: 129, startPoint y: 116, endPoint x: 201, endPoint y: 124, distance: 71.9
click at [201, 124] on td "Capital One (Capital One) [STREET_ADDRESS]" at bounding box center [194, 120] width 136 height 17
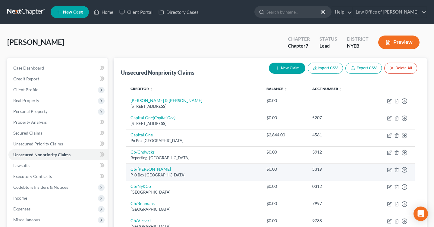
scroll to position [38, 0]
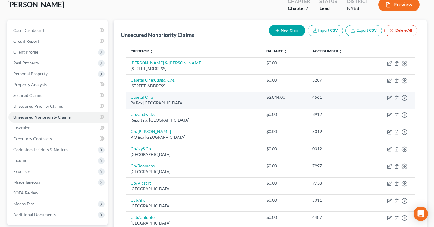
drag, startPoint x: 129, startPoint y: 97, endPoint x: 193, endPoint y: 104, distance: 64.6
click at [193, 104] on td "Capital [STREET_ADDRESS]" at bounding box center [194, 100] width 136 height 17
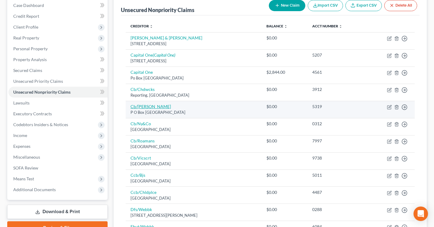
scroll to position [71, 0]
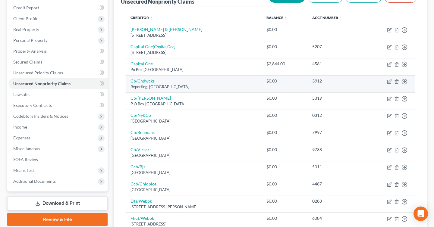
drag, startPoint x: 130, startPoint y: 80, endPoint x: 185, endPoint y: 87, distance: 55.1
click at [185, 87] on td "Cb/Chdwcks Reporting, [GEOGRAPHIC_DATA]" at bounding box center [194, 83] width 136 height 17
drag, startPoint x: 188, startPoint y: 87, endPoint x: 130, endPoint y: 83, distance: 58.1
click at [130, 83] on td "Cb/Chdwcks Reporting, [GEOGRAPHIC_DATA]" at bounding box center [194, 83] width 136 height 17
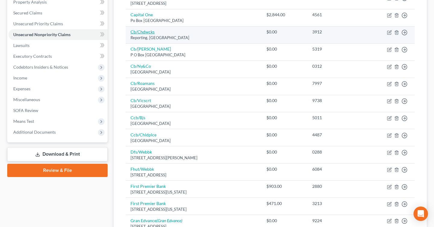
scroll to position [123, 0]
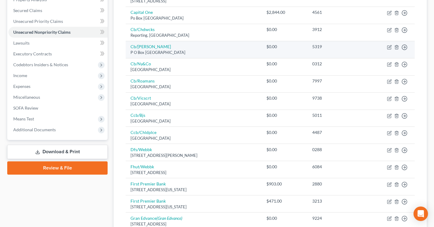
drag, startPoint x: 130, startPoint y: 46, endPoint x: 198, endPoint y: 53, distance: 68.2
click at [198, 53] on td "Cb/[PERSON_NAME] [STREET_ADDRESS]" at bounding box center [194, 49] width 136 height 17
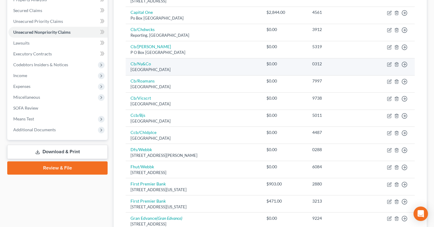
drag, startPoint x: 130, startPoint y: 64, endPoint x: 197, endPoint y: 69, distance: 67.5
click at [197, 69] on td "Cb/Ny&Co [GEOGRAPHIC_DATA]" at bounding box center [194, 66] width 136 height 17
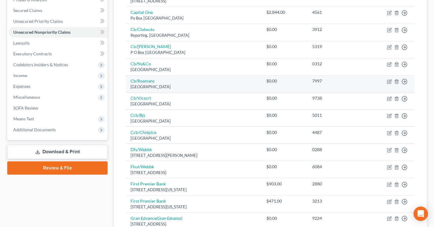
drag, startPoint x: 130, startPoint y: 80, endPoint x: 199, endPoint y: 85, distance: 69.0
click at [199, 85] on td "Cb/[GEOGRAPHIC_DATA][STREET_ADDRESS]" at bounding box center [194, 83] width 136 height 17
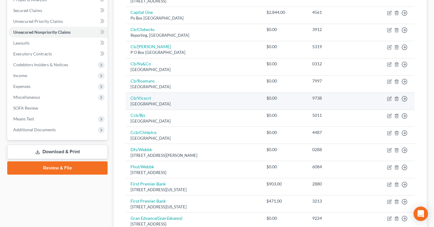
scroll to position [123, 0]
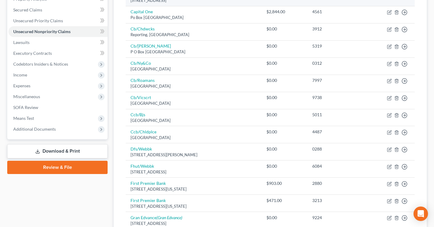
drag, startPoint x: 202, startPoint y: 88, endPoint x: 206, endPoint y: 3, distance: 84.9
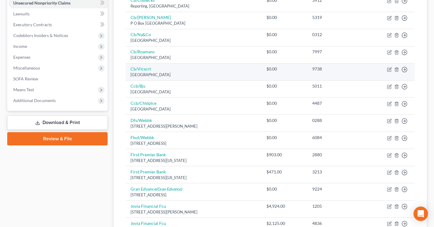
scroll to position [157, 0]
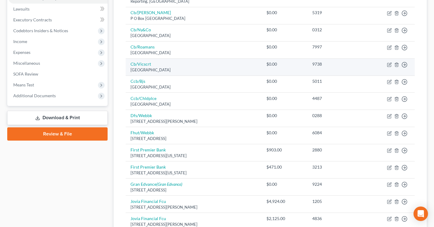
drag, startPoint x: 175, startPoint y: 70, endPoint x: 128, endPoint y: 65, distance: 47.1
click at [128, 65] on td "Cb/Vicscrt [GEOGRAPHIC_DATA]" at bounding box center [194, 67] width 136 height 17
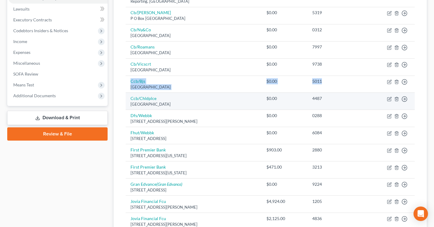
drag, startPoint x: 128, startPoint y: 81, endPoint x: 202, endPoint y: 94, distance: 75.6
click at [202, 94] on tbody "[PERSON_NAME] & [PERSON_NAME][GEOGRAPHIC_DATA][STREET_ADDRESS] $0.00 Move to D …" at bounding box center [270, 201] width 289 height 527
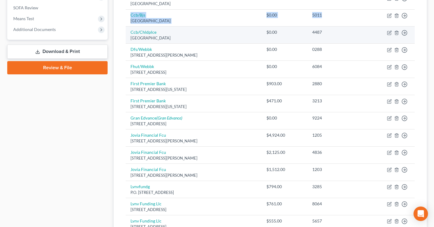
scroll to position [229, 0]
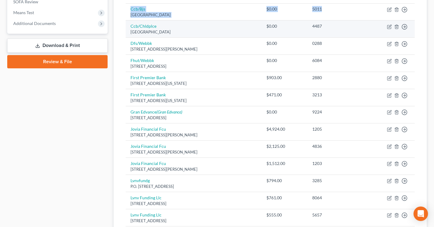
drag, startPoint x: 129, startPoint y: 24, endPoint x: 197, endPoint y: 32, distance: 68.0
click at [197, 32] on td "Ccb/Chldplce [GEOGRAPHIC_DATA]" at bounding box center [194, 29] width 136 height 17
